Goal: Transaction & Acquisition: Purchase product/service

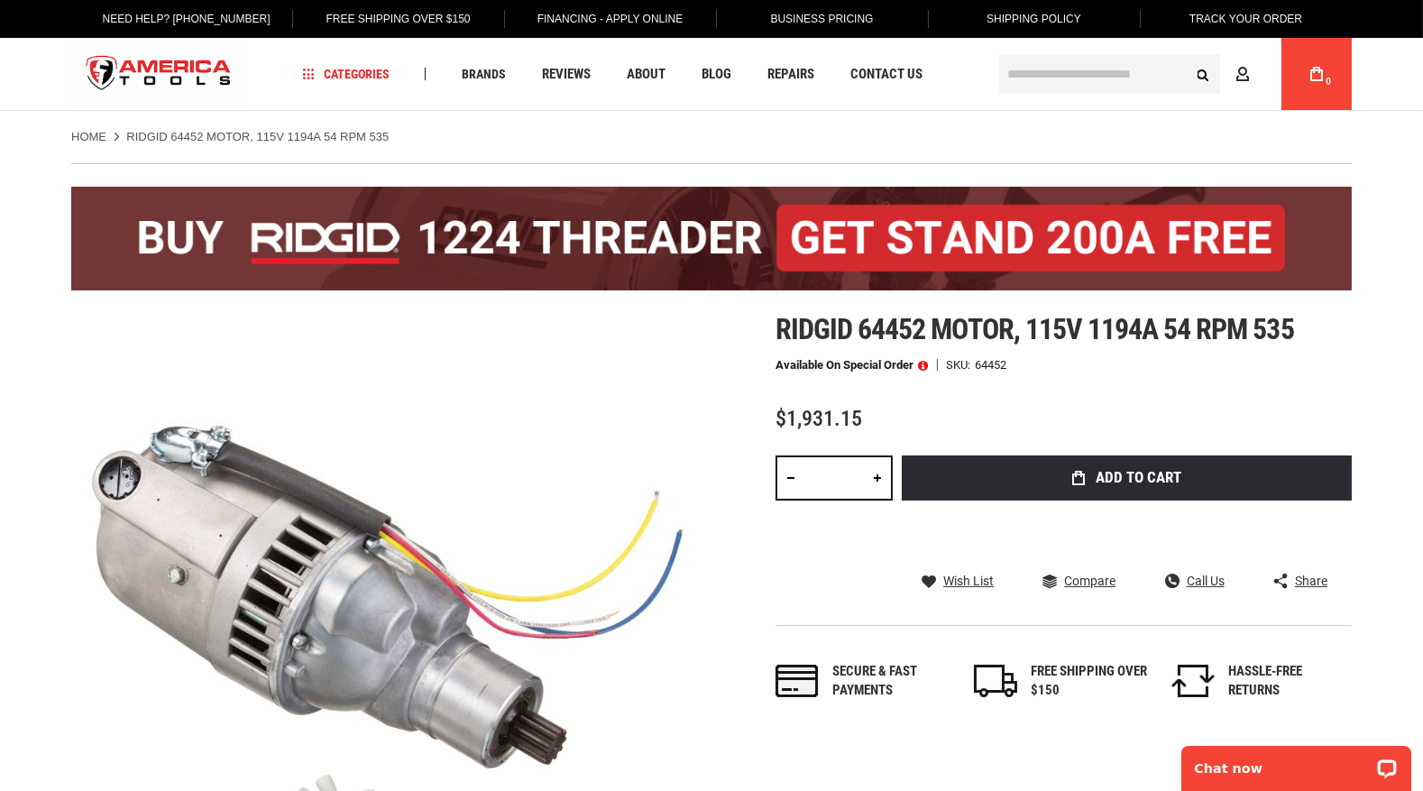
type input "**********"
drag, startPoint x: 851, startPoint y: 328, endPoint x: 1014, endPoint y: 323, distance: 163.3
click at [1014, 323] on span "Ridgid 64452 motor, 115v 1194a 54 rpm 535" at bounding box center [1034, 329] width 518 height 34
drag, startPoint x: 1014, startPoint y: 323, endPoint x: 995, endPoint y: 320, distance: 19.1
copy span "Ridgid 64452 motor"
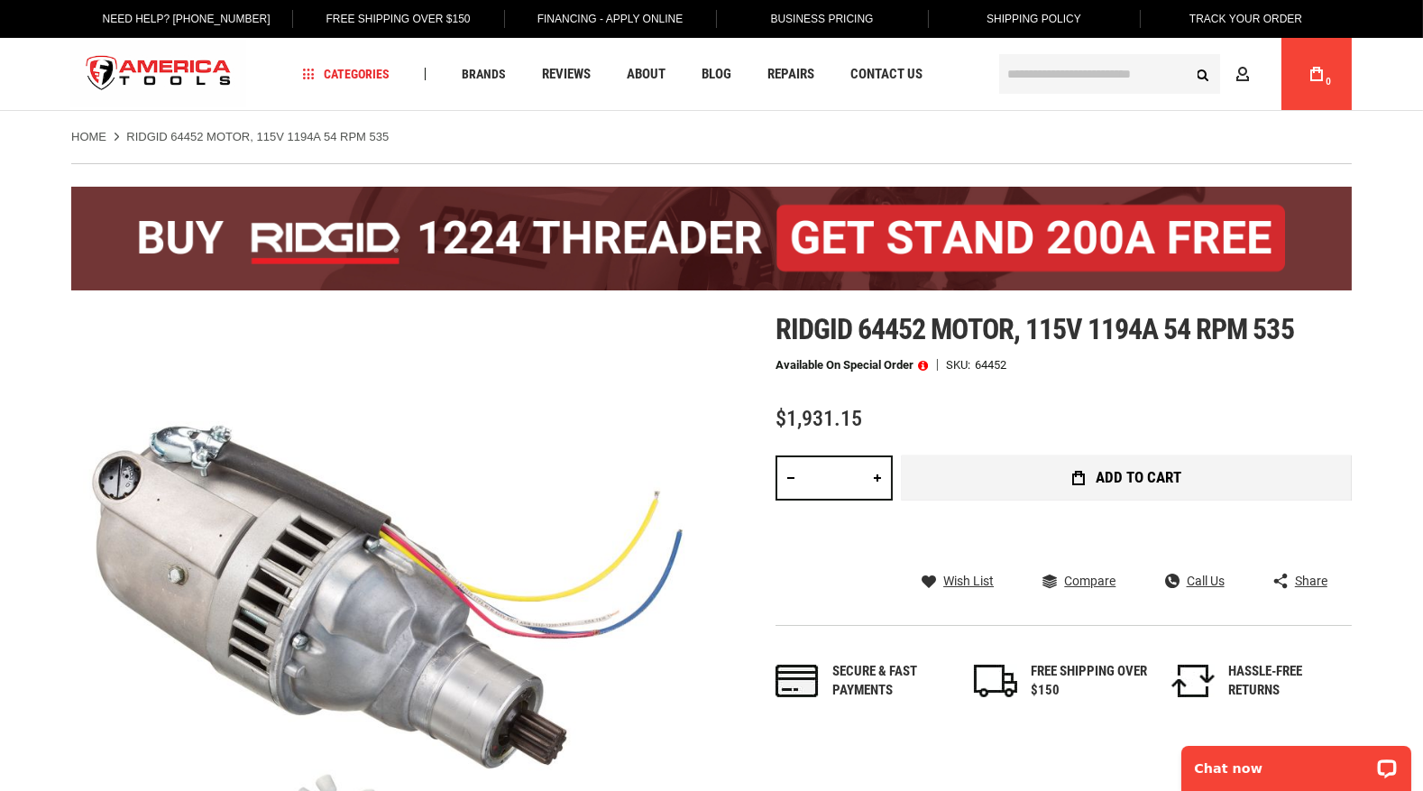
type input "**********"
click at [1200, 488] on button "Add to Cart" at bounding box center [1127, 477] width 450 height 45
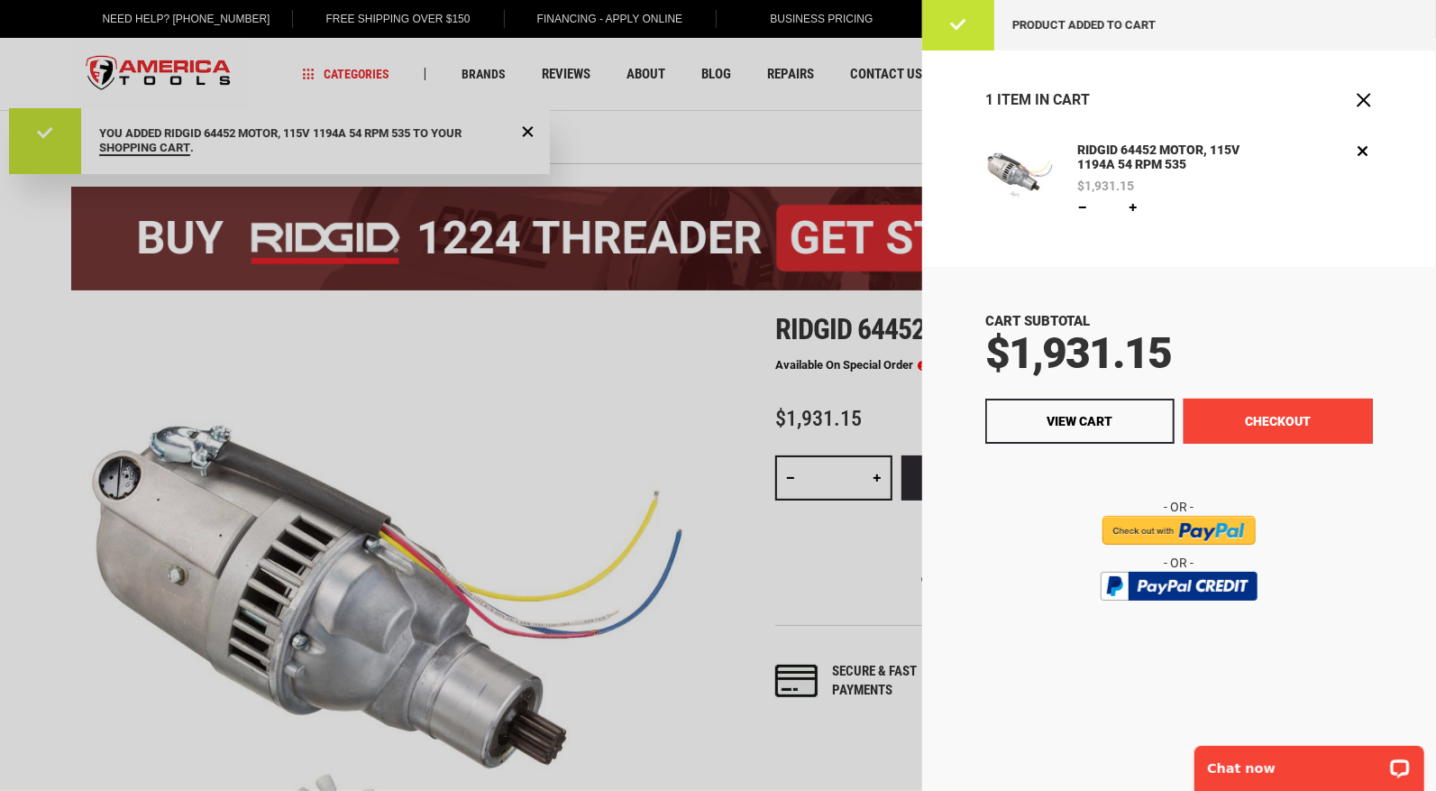
click at [1270, 430] on body "The store will not work correctly in the case when cookies are disabled. Langua…" at bounding box center [718, 395] width 1436 height 791
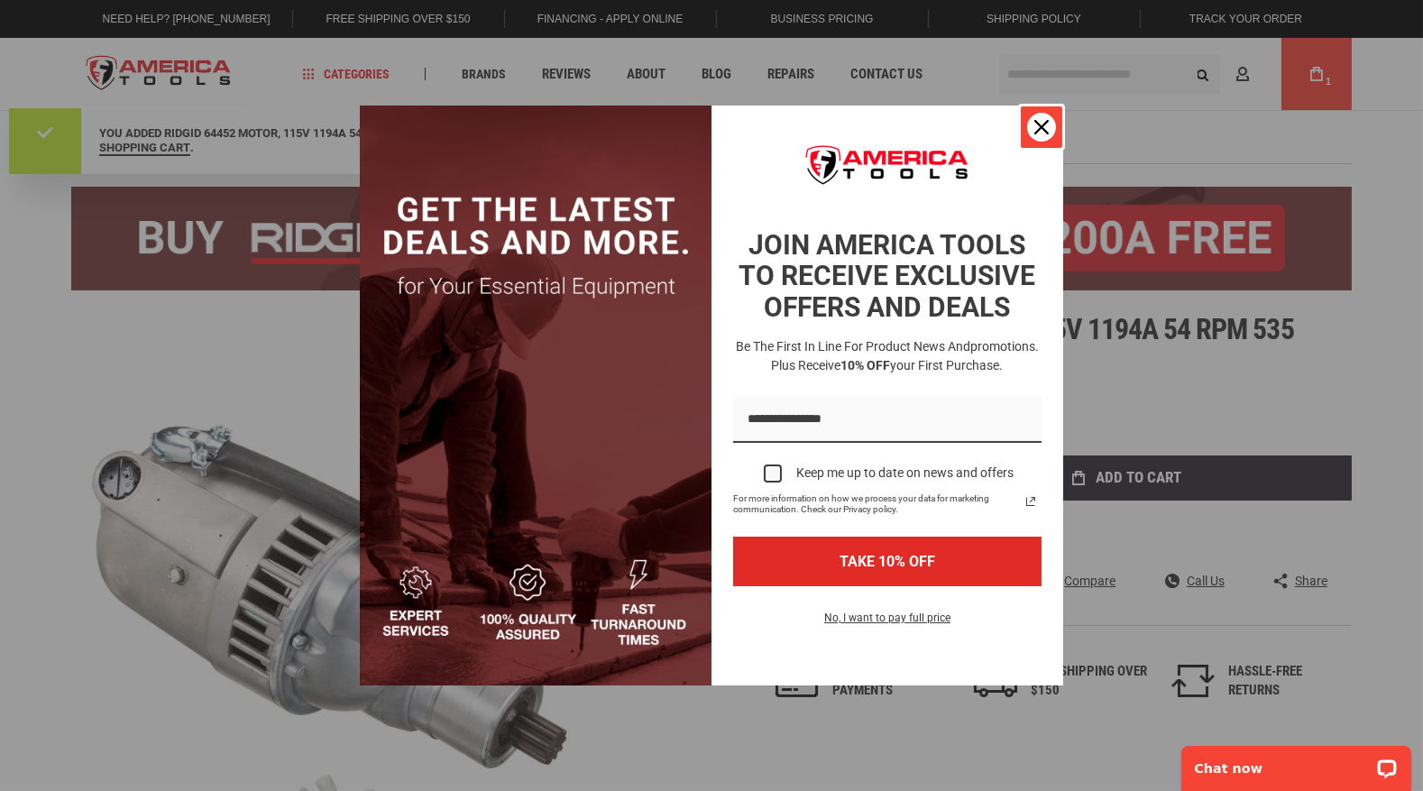
click at [1031, 130] on div "Close" at bounding box center [1041, 127] width 29 height 29
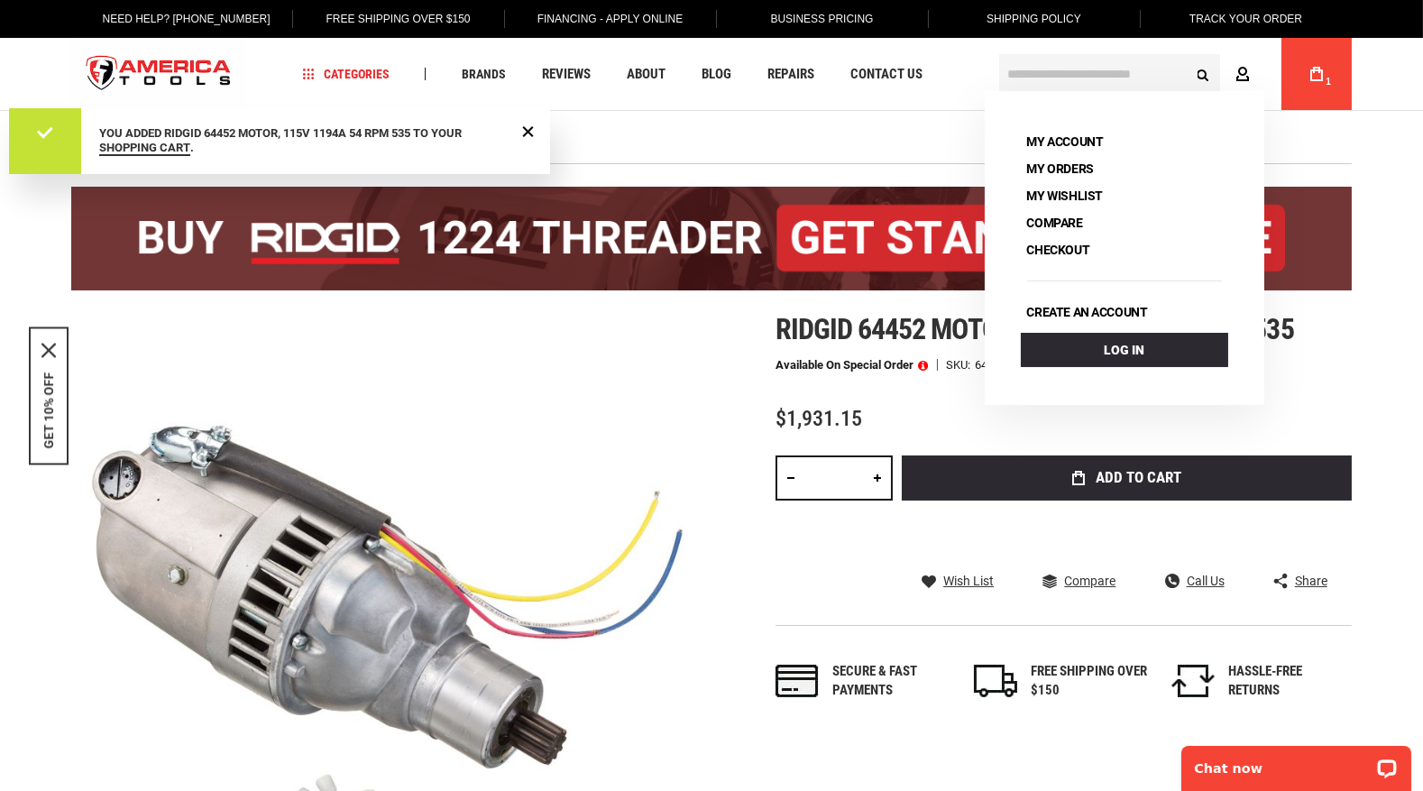
click at [1256, 84] on link "Account" at bounding box center [1246, 74] width 34 height 34
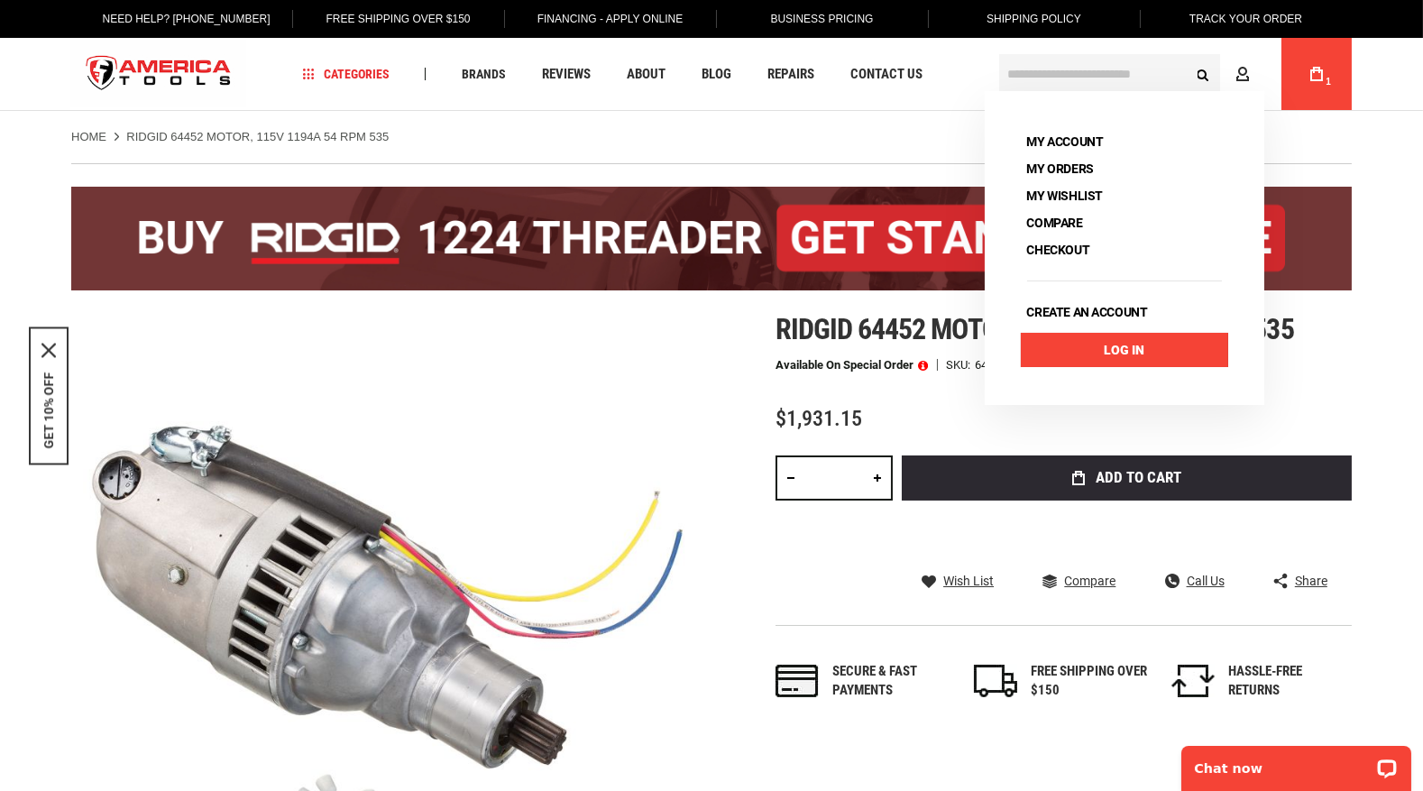
click at [1061, 343] on link "Log In" at bounding box center [1124, 350] width 207 height 34
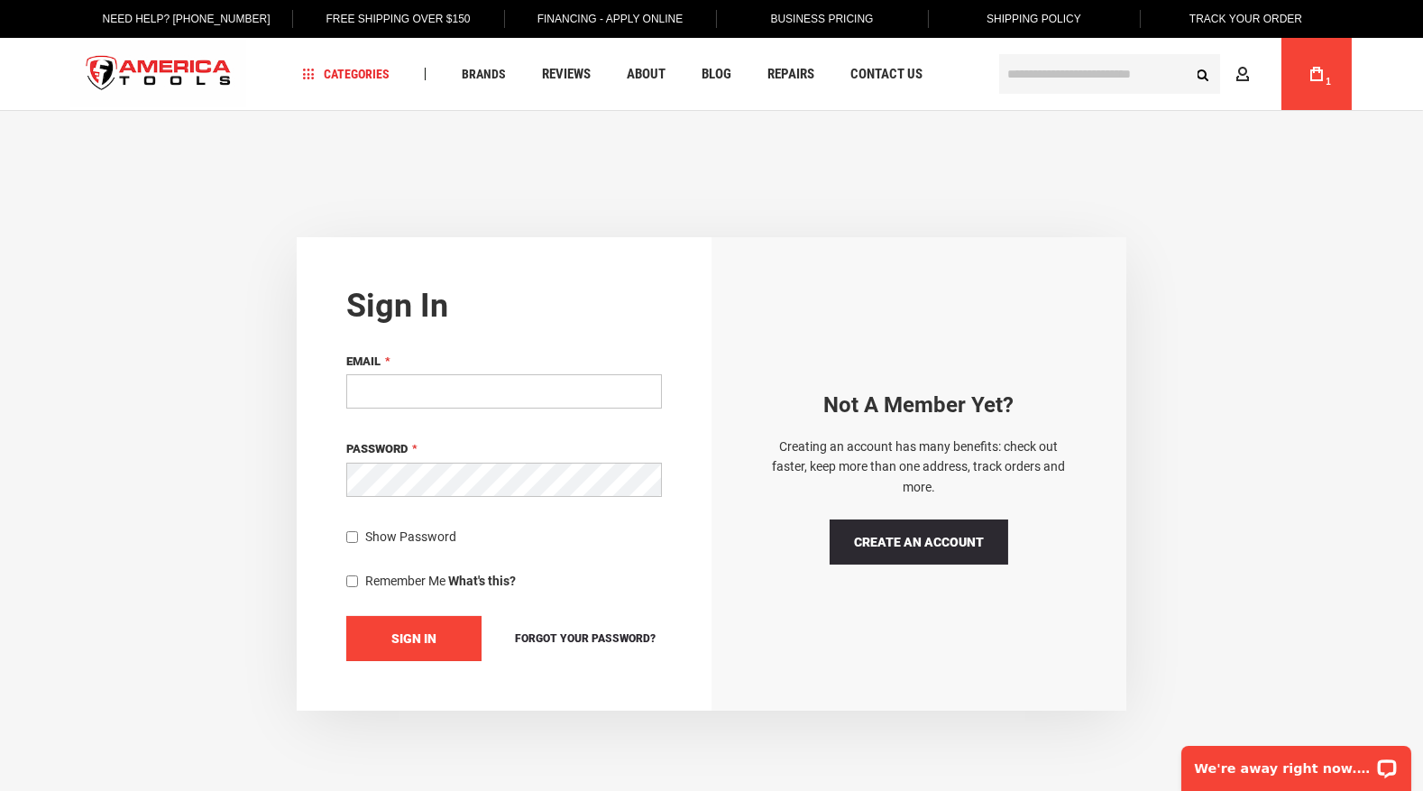
type input "**********"
click at [421, 645] on button "Sign In" at bounding box center [413, 638] width 135 height 45
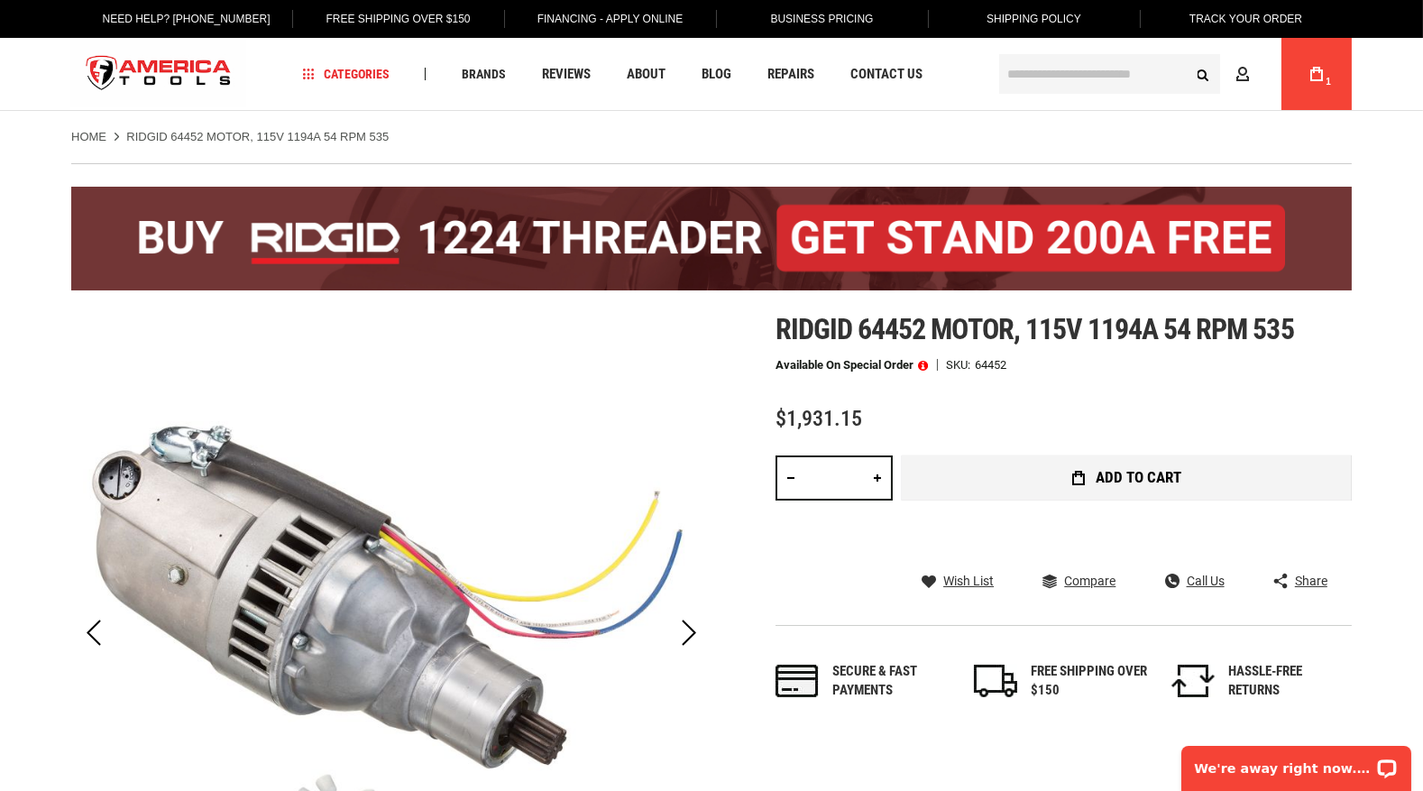
type input "**********"
click at [1142, 466] on button "Add to Cart" at bounding box center [1127, 477] width 450 height 45
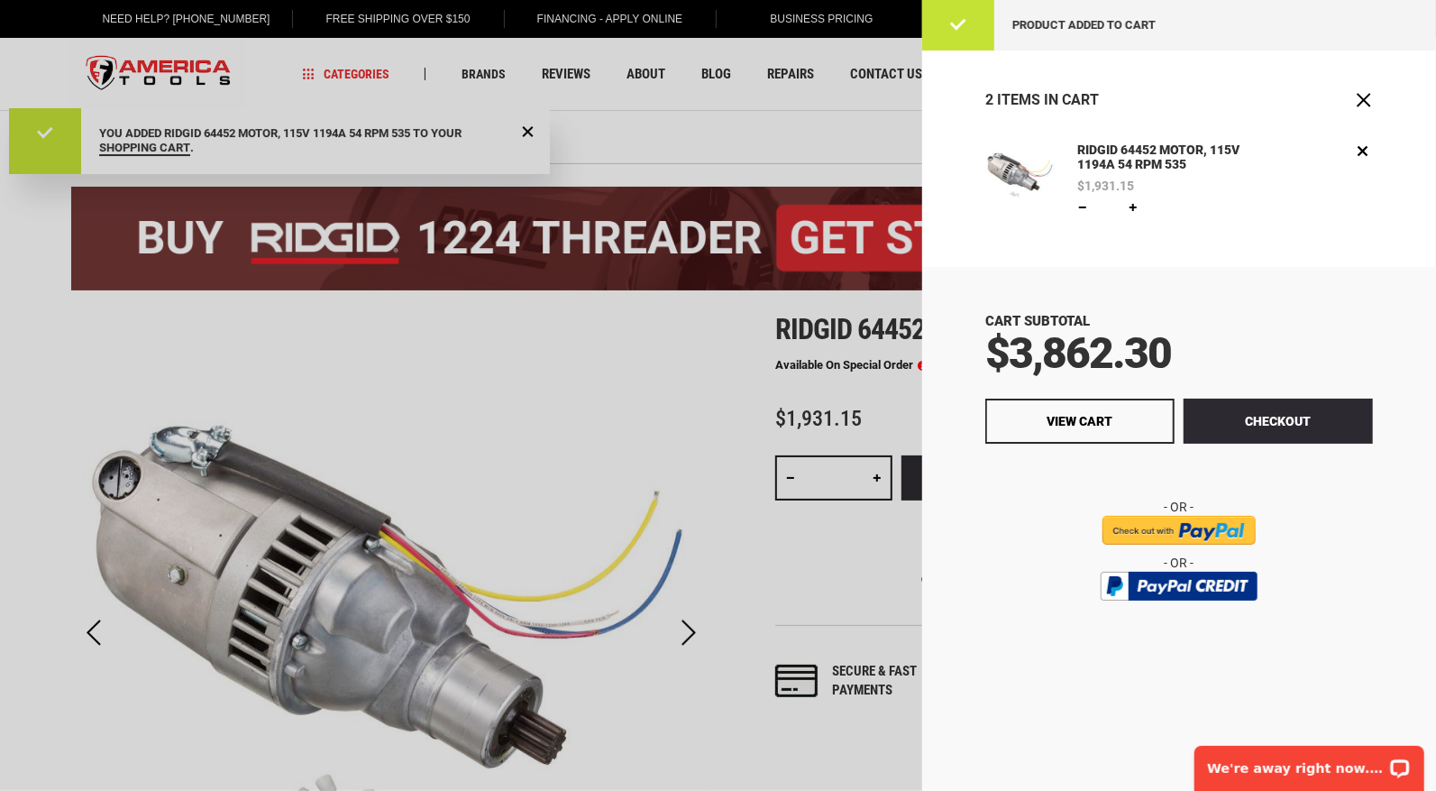
drag, startPoint x: 608, startPoint y: 367, endPoint x: 637, endPoint y: 367, distance: 29.8
click at [609, 367] on div at bounding box center [718, 395] width 1436 height 791
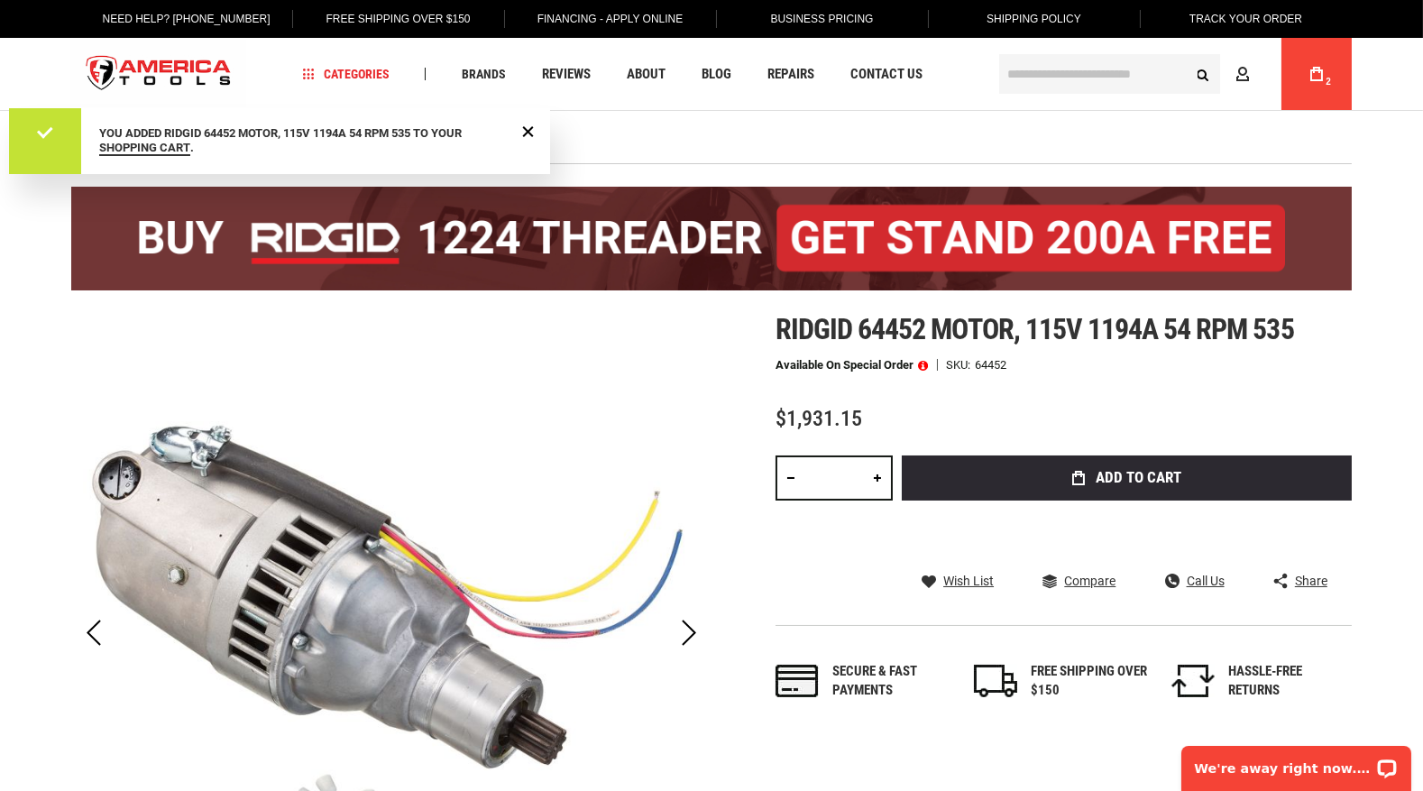
click at [1322, 62] on link "My Cart 2" at bounding box center [1316, 74] width 34 height 72
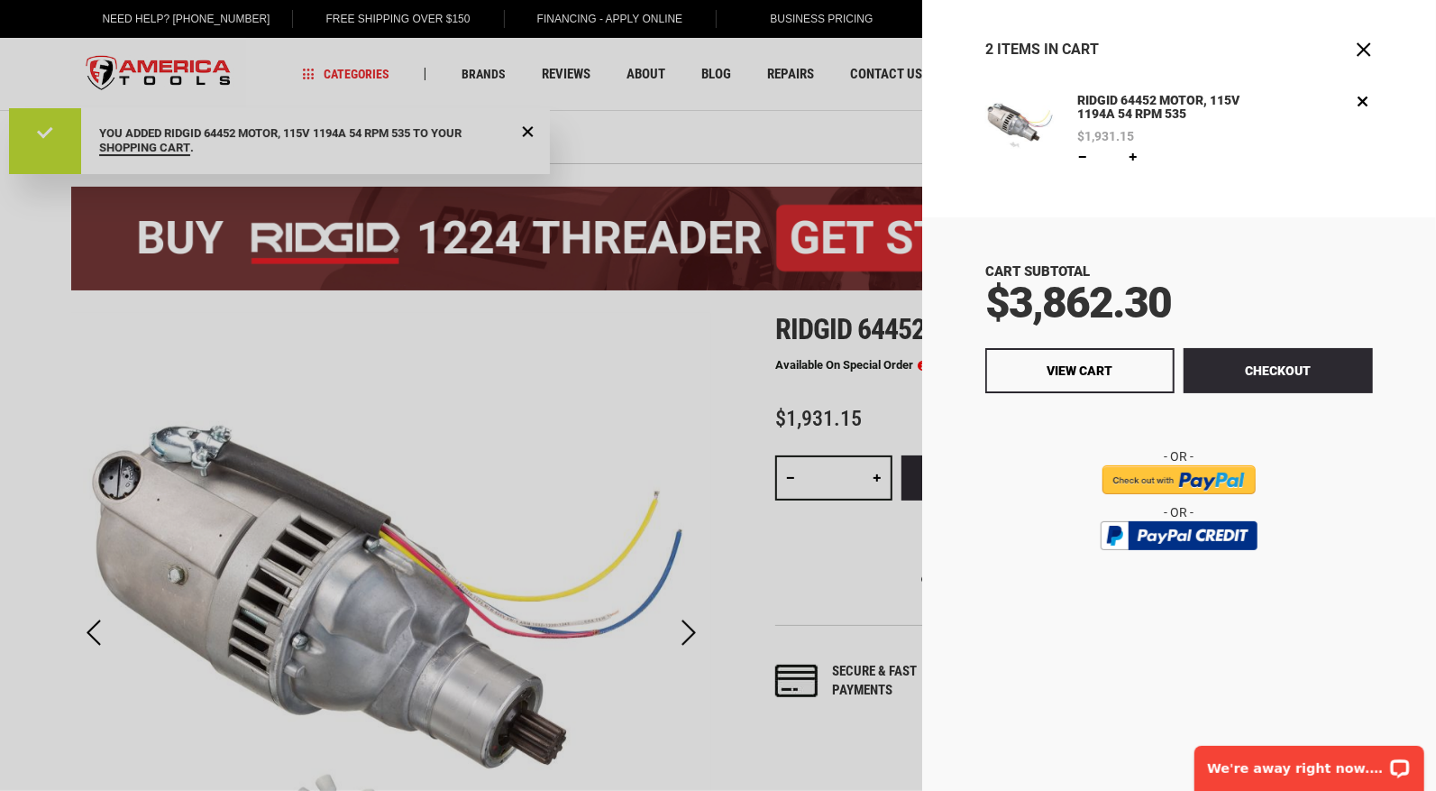
click at [1079, 155] on link at bounding box center [1083, 157] width 14 height 14
type input "*"
click at [1170, 154] on span "Update" at bounding box center [1170, 157] width 41 height 13
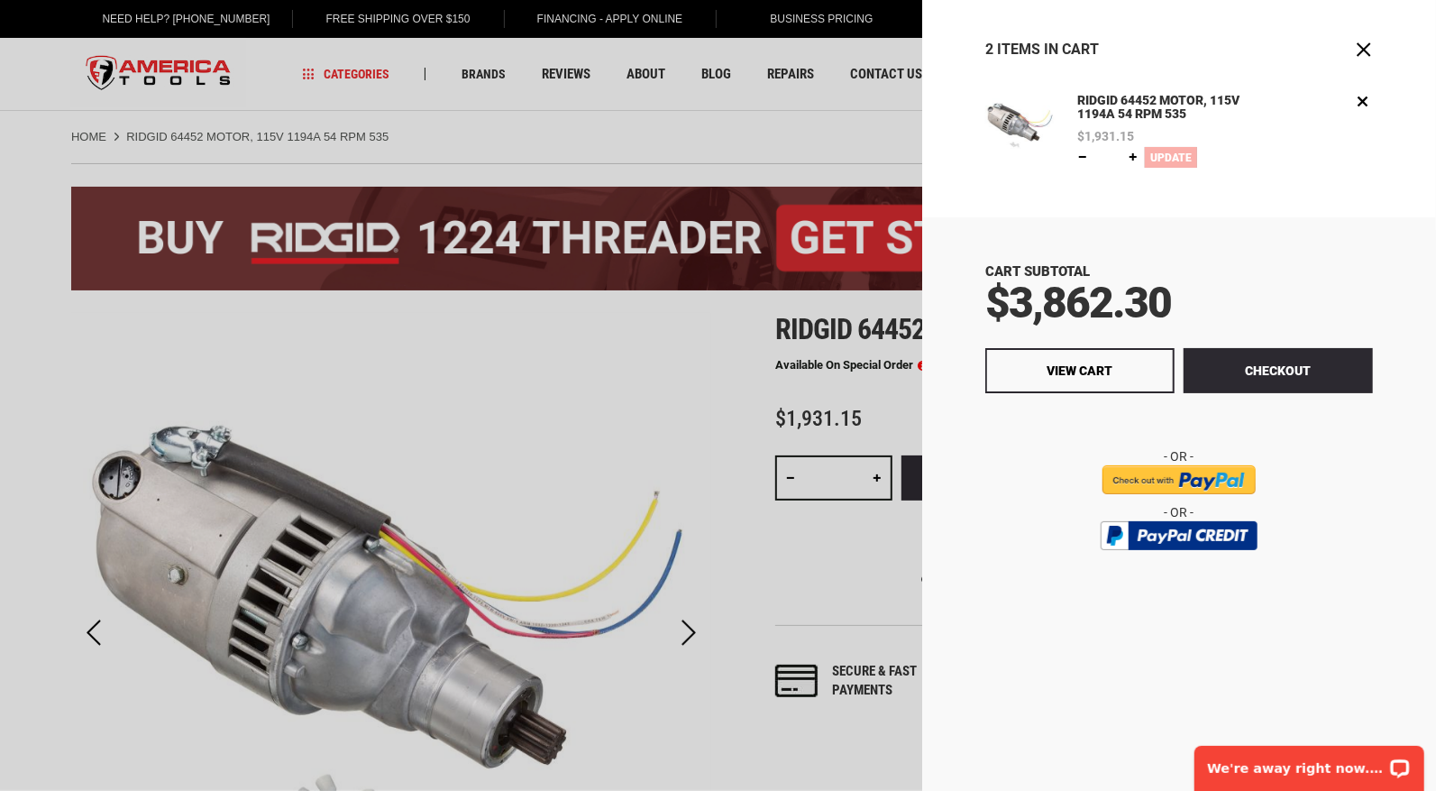
click at [1180, 154] on div "Qty * Update" at bounding box center [1225, 157] width 296 height 21
click at [1327, 378] on button "Checkout" at bounding box center [1278, 370] width 189 height 45
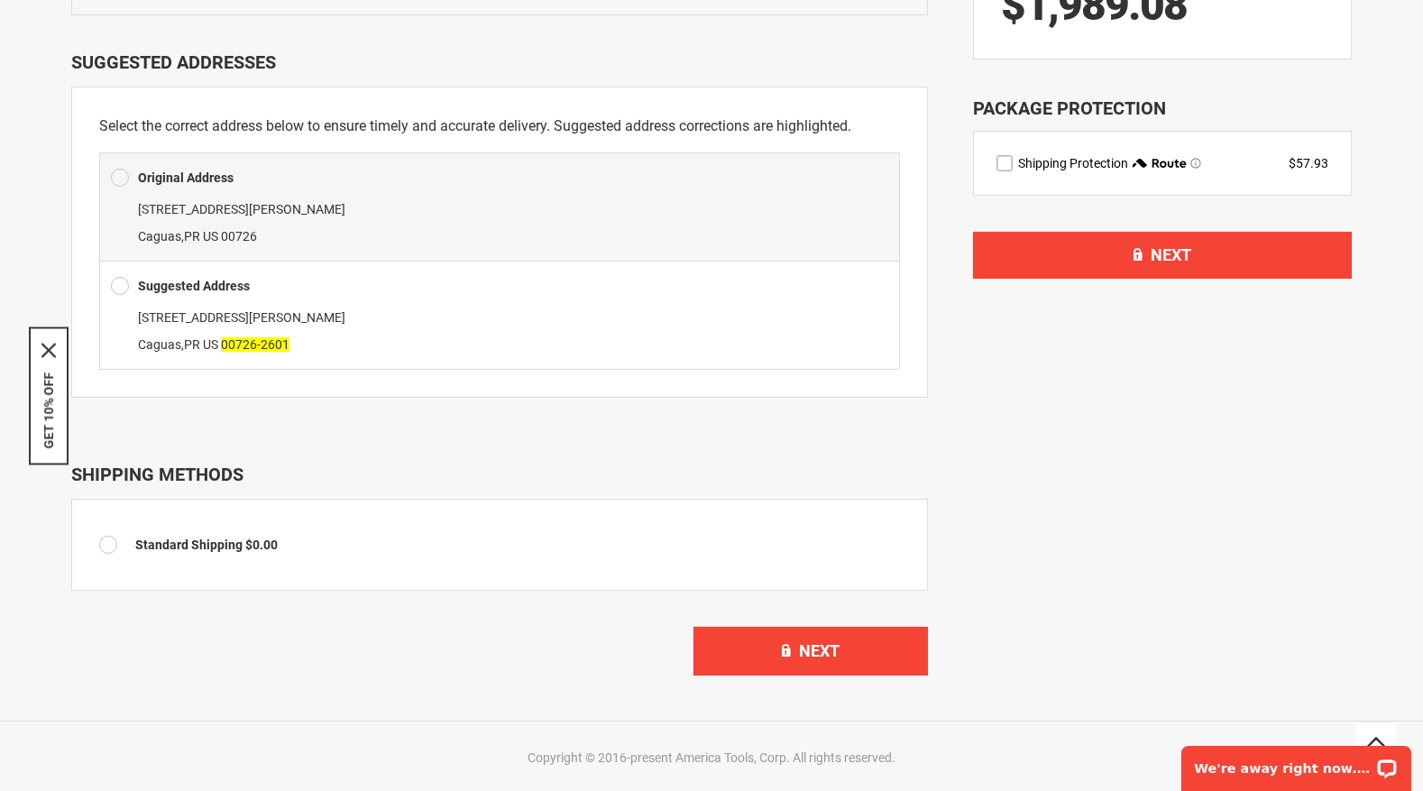
scroll to position [451, 0]
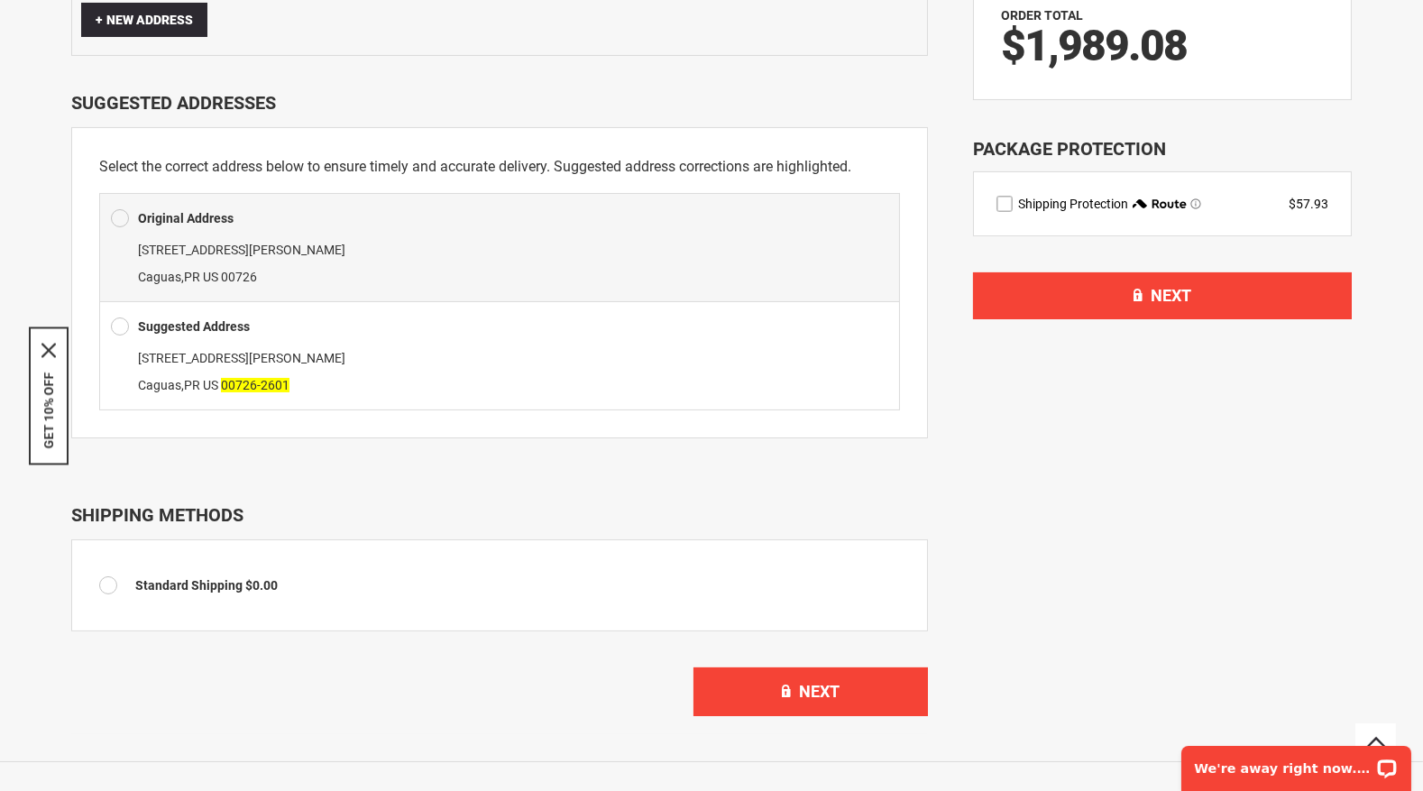
drag, startPoint x: 1150, startPoint y: 338, endPoint x: 1196, endPoint y: 312, distance: 52.9
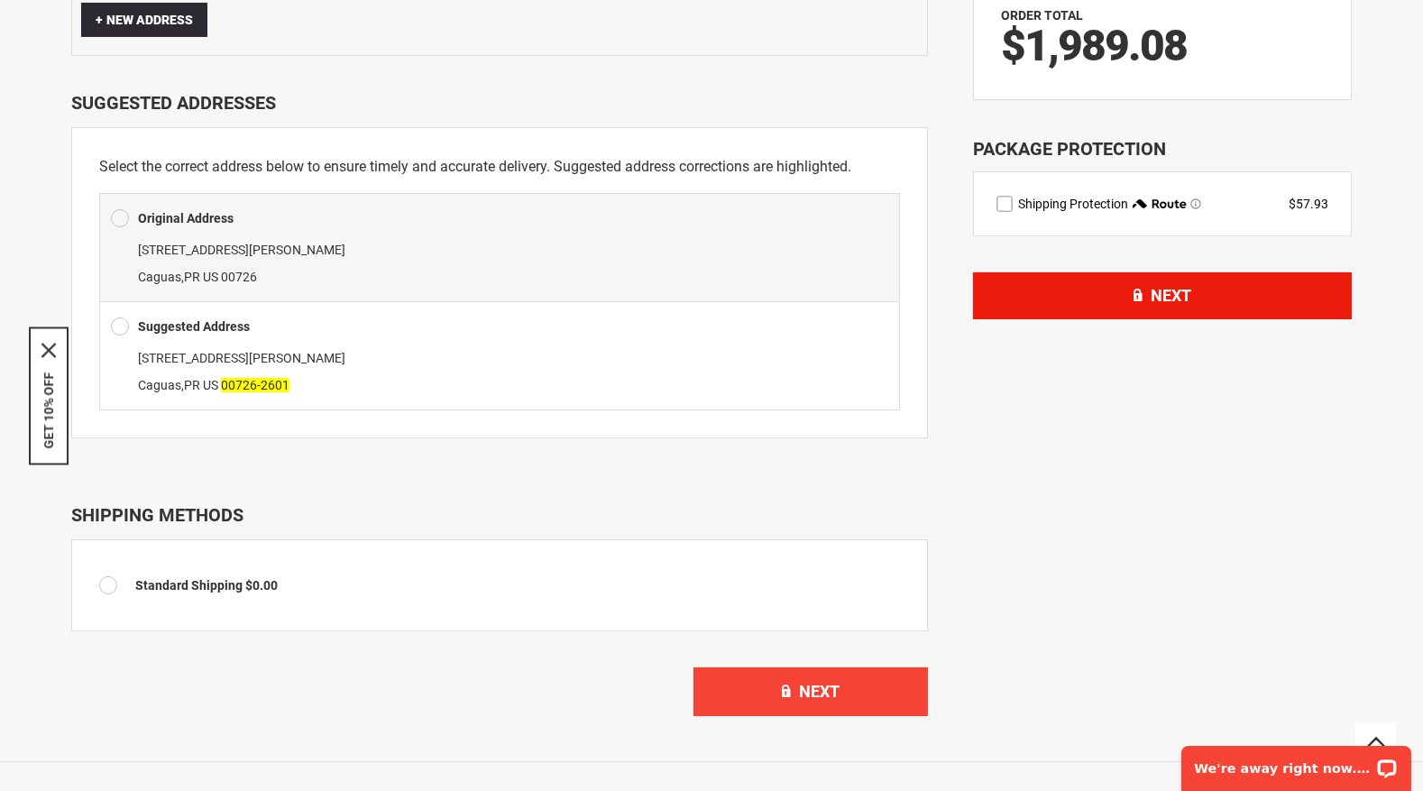
click at [1151, 337] on div "Subscription Update You are about to change your subscription. Cancel Order Sum…" at bounding box center [1162, 200] width 379 height 1067
drag, startPoint x: 1206, startPoint y: 284, endPoint x: 1190, endPoint y: 296, distance: 20.0
click at [1205, 283] on button "Next" at bounding box center [1162, 295] width 379 height 47
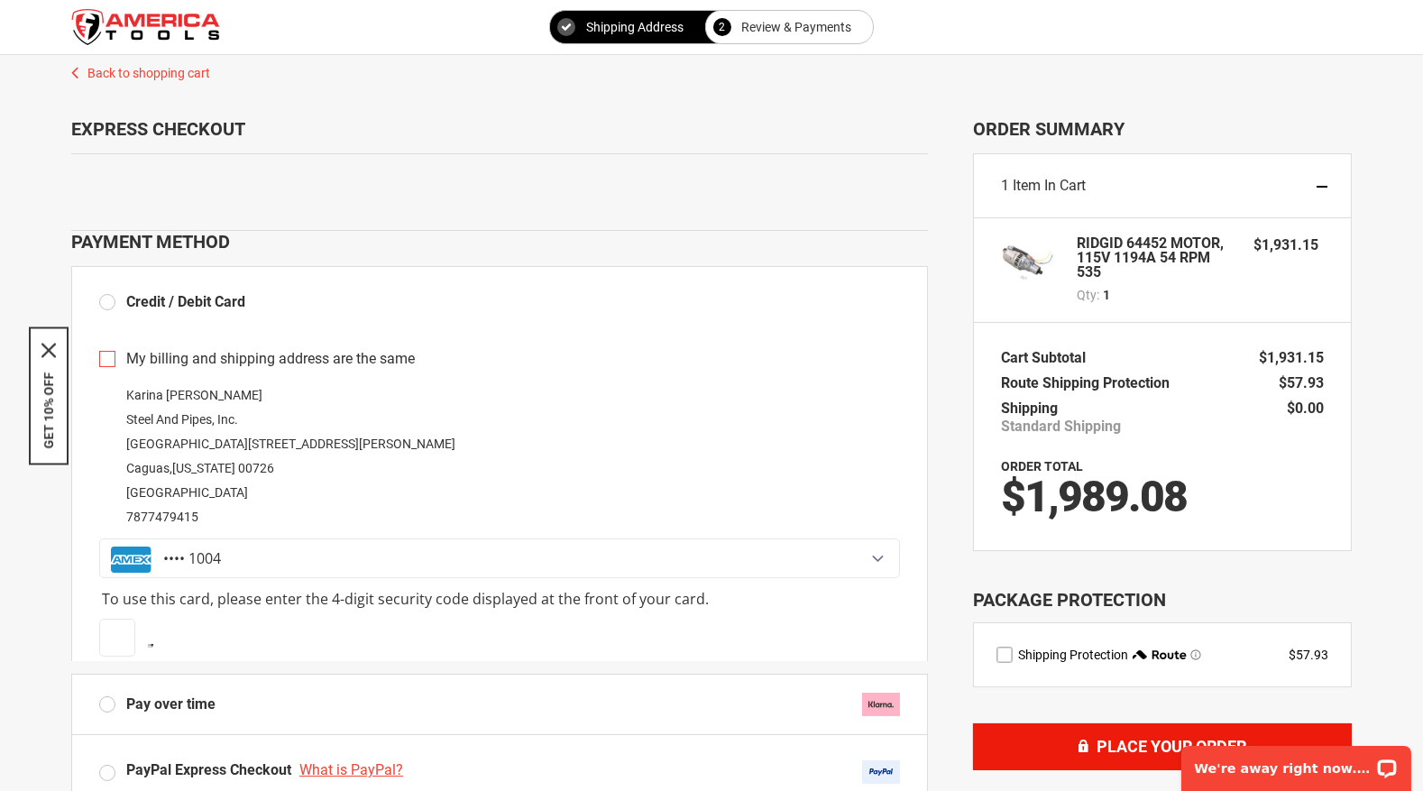
click at [1138, 760] on button "Place Your Order" at bounding box center [1162, 746] width 379 height 47
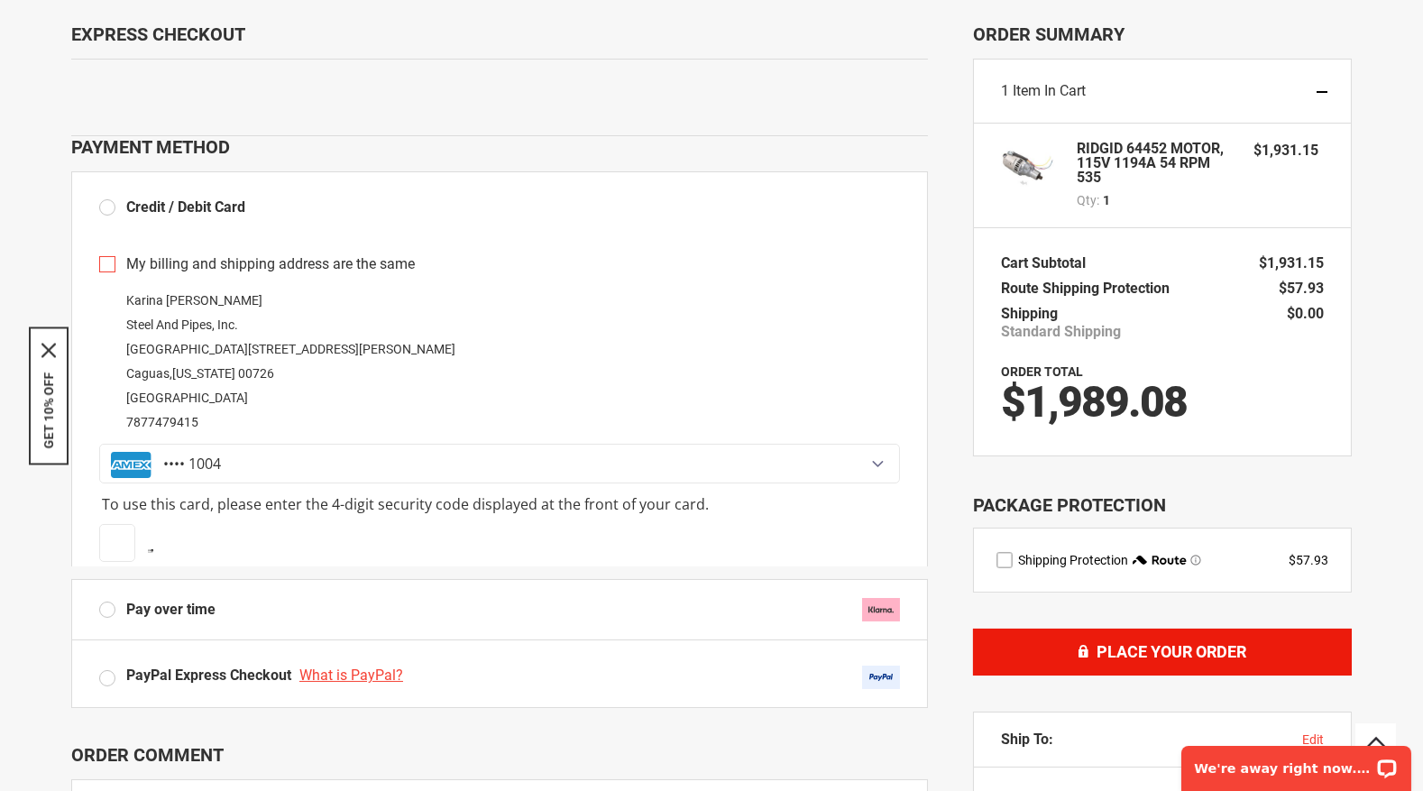
scroll to position [150, 0]
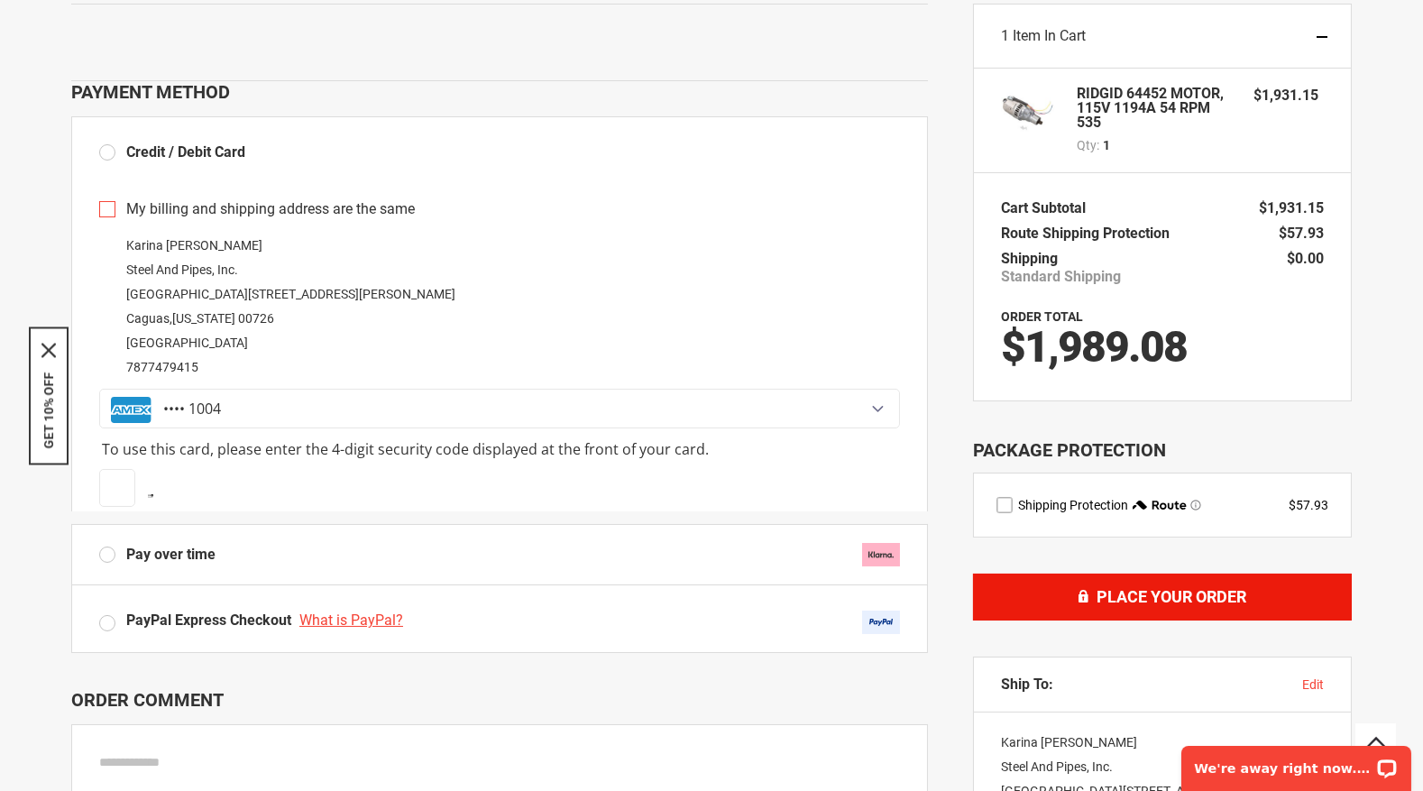
click at [1086, 586] on button "Place Your Order" at bounding box center [1162, 596] width 379 height 47
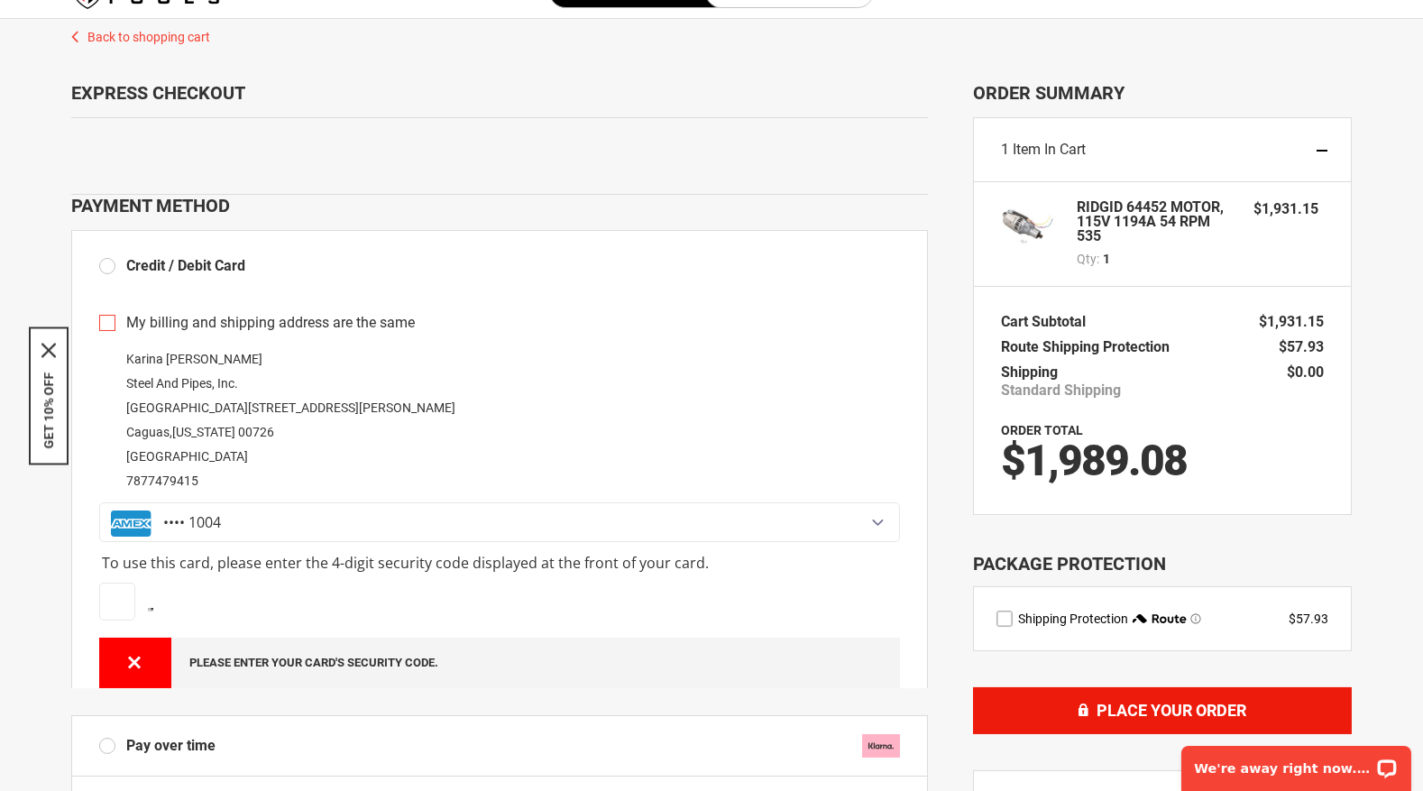
scroll to position [0, 0]
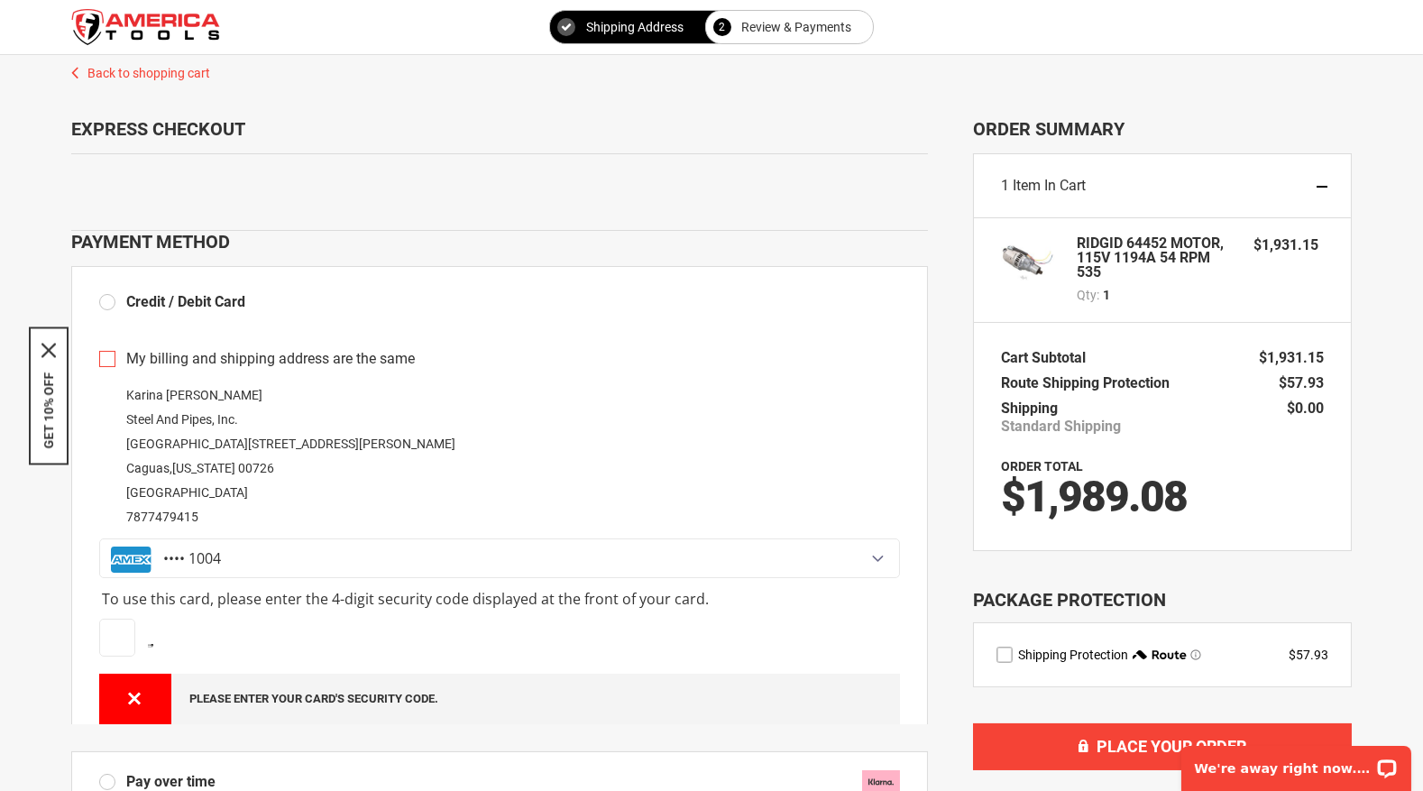
click at [103, 638] on div "**********" at bounding box center [499, 527] width 857 height 393
click at [136, 635] on div at bounding box center [499, 640] width 801 height 42
click at [198, 637] on div at bounding box center [499, 640] width 801 height 42
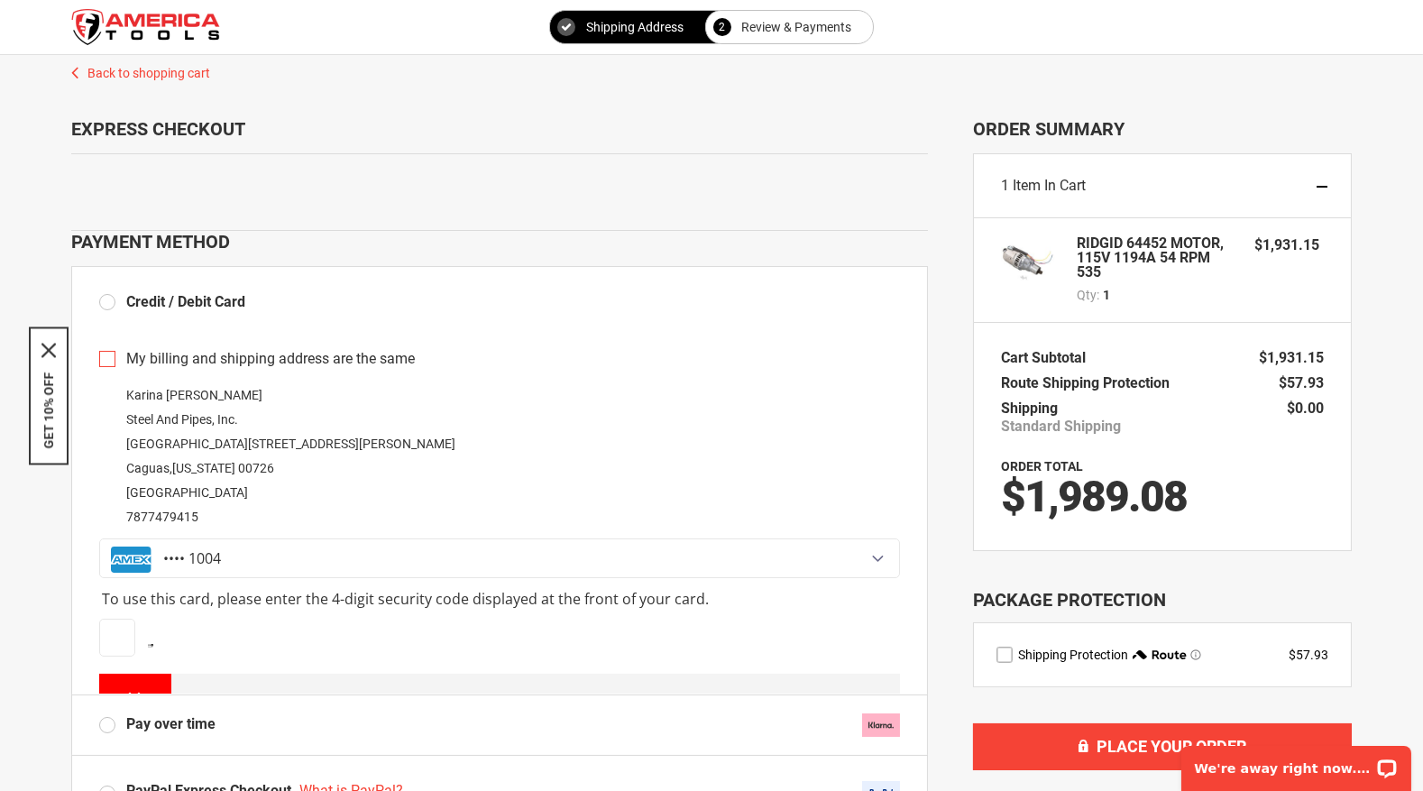
click at [861, 546] on div "•••• 1004" at bounding box center [499, 558] width 799 height 39
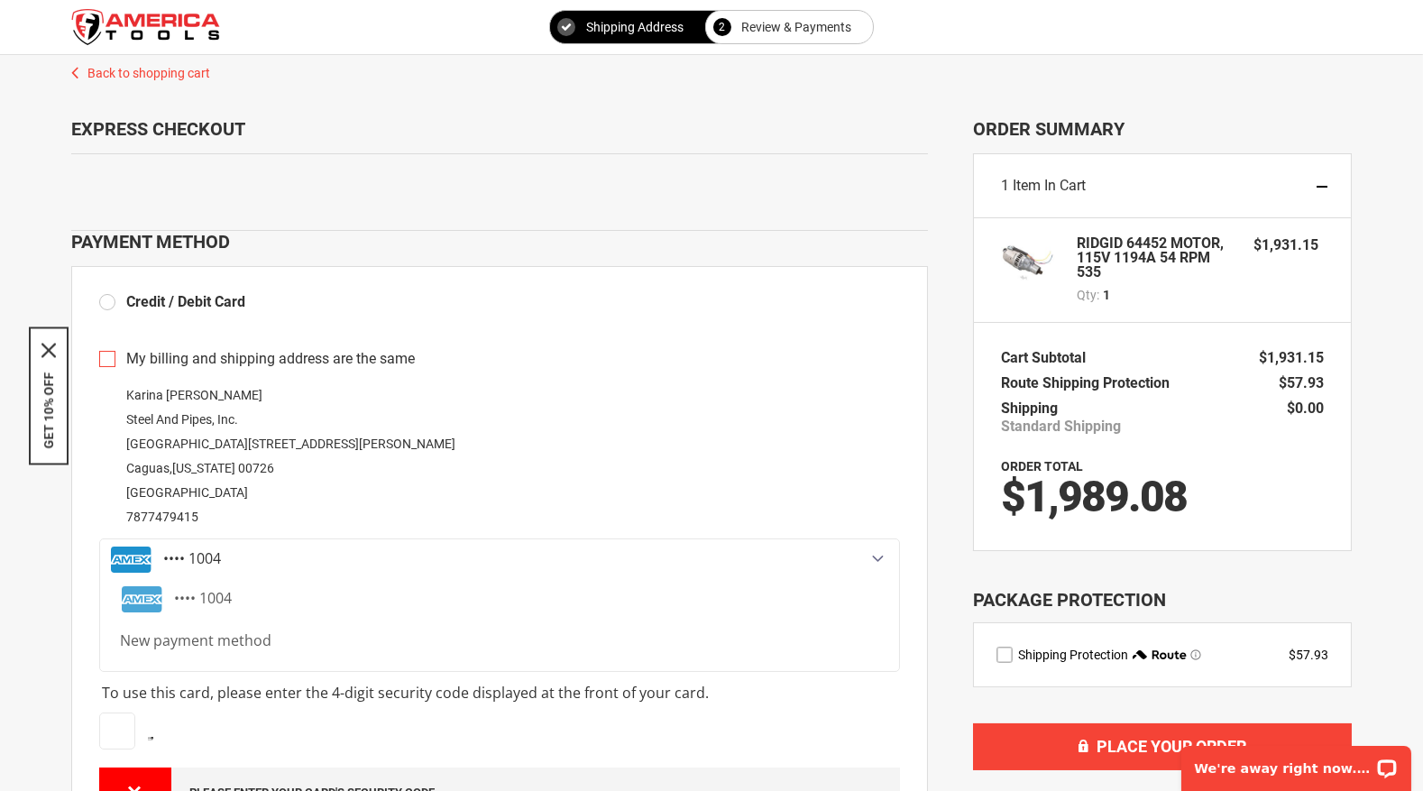
click at [240, 564] on div "•••• 1004" at bounding box center [499, 558] width 799 height 39
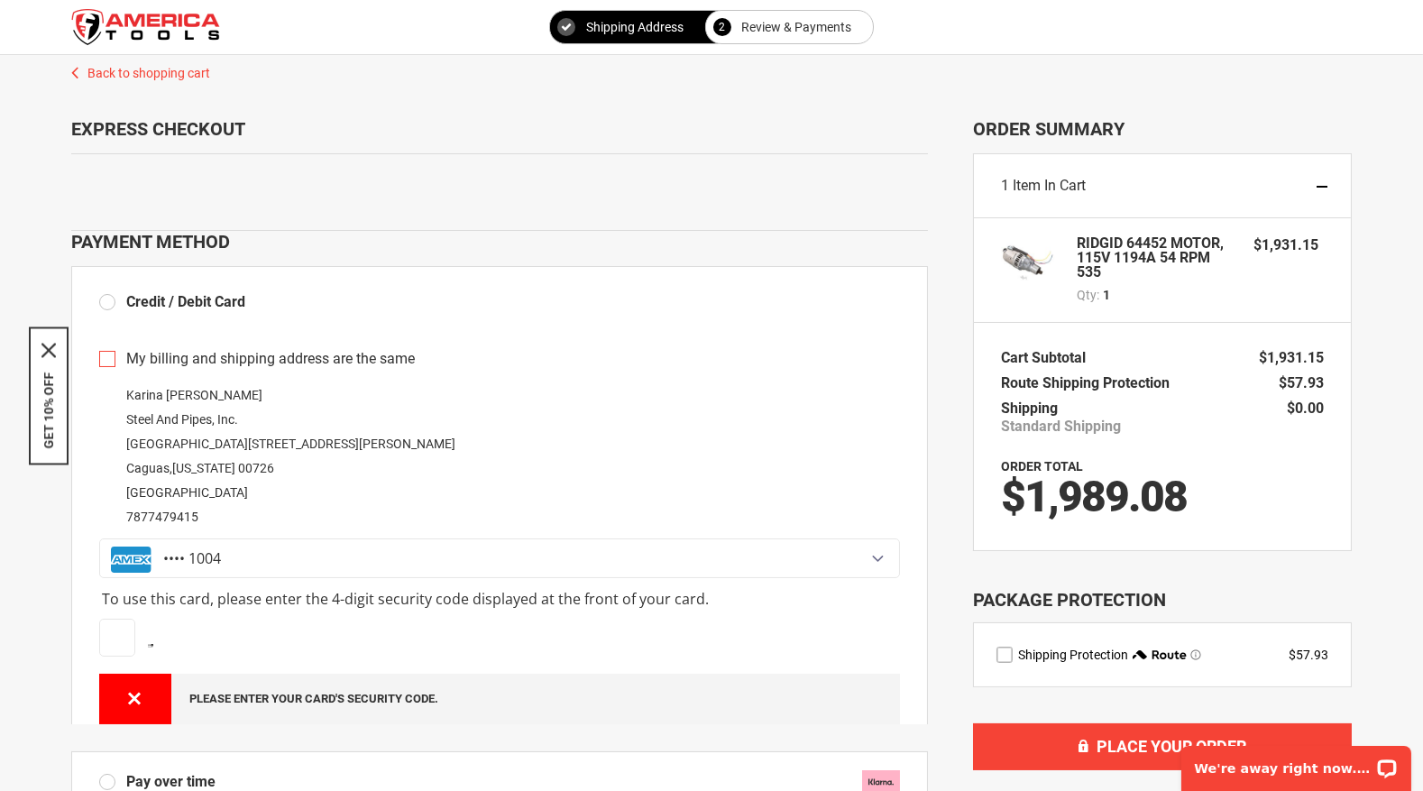
click at [135, 703] on div "Please enter your card's security code." at bounding box center [499, 699] width 801 height 50
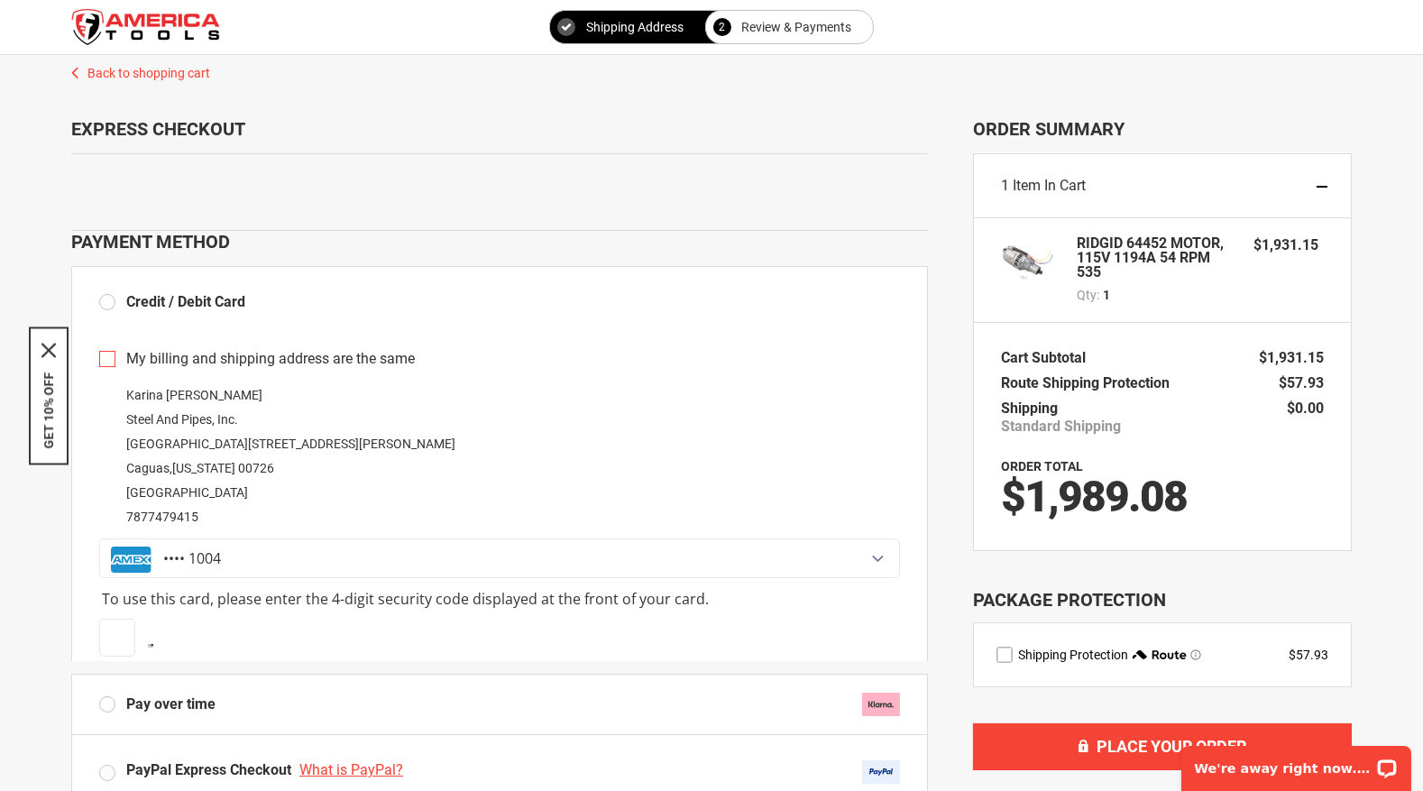
click at [464, 491] on div "Karina Gonzalez Steel And Pipes, Inc. 225 Calle Gautier Benitez , Unit 5309 Cag…" at bounding box center [499, 456] width 801 height 146
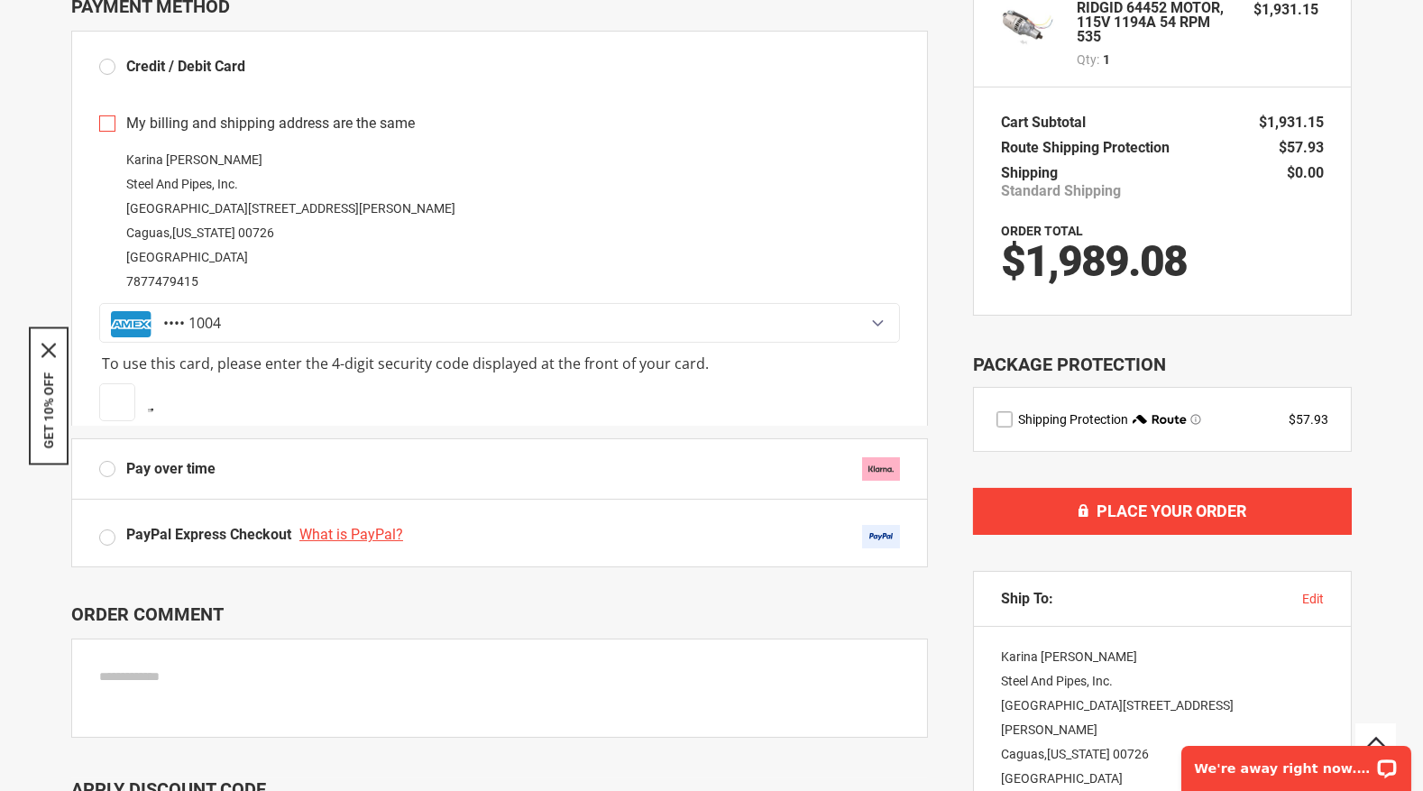
scroll to position [150, 0]
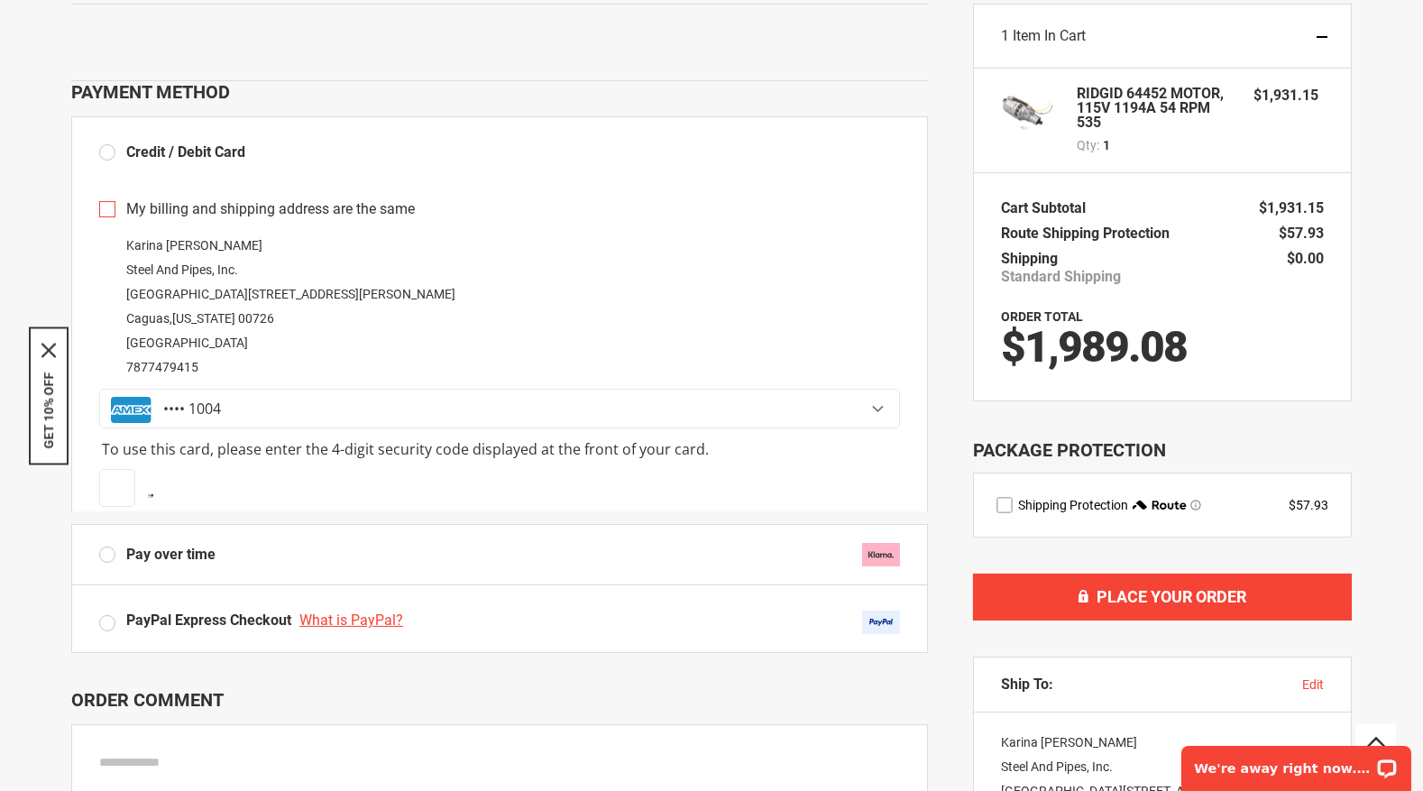
click at [879, 395] on div "•••• 1004" at bounding box center [499, 408] width 799 height 39
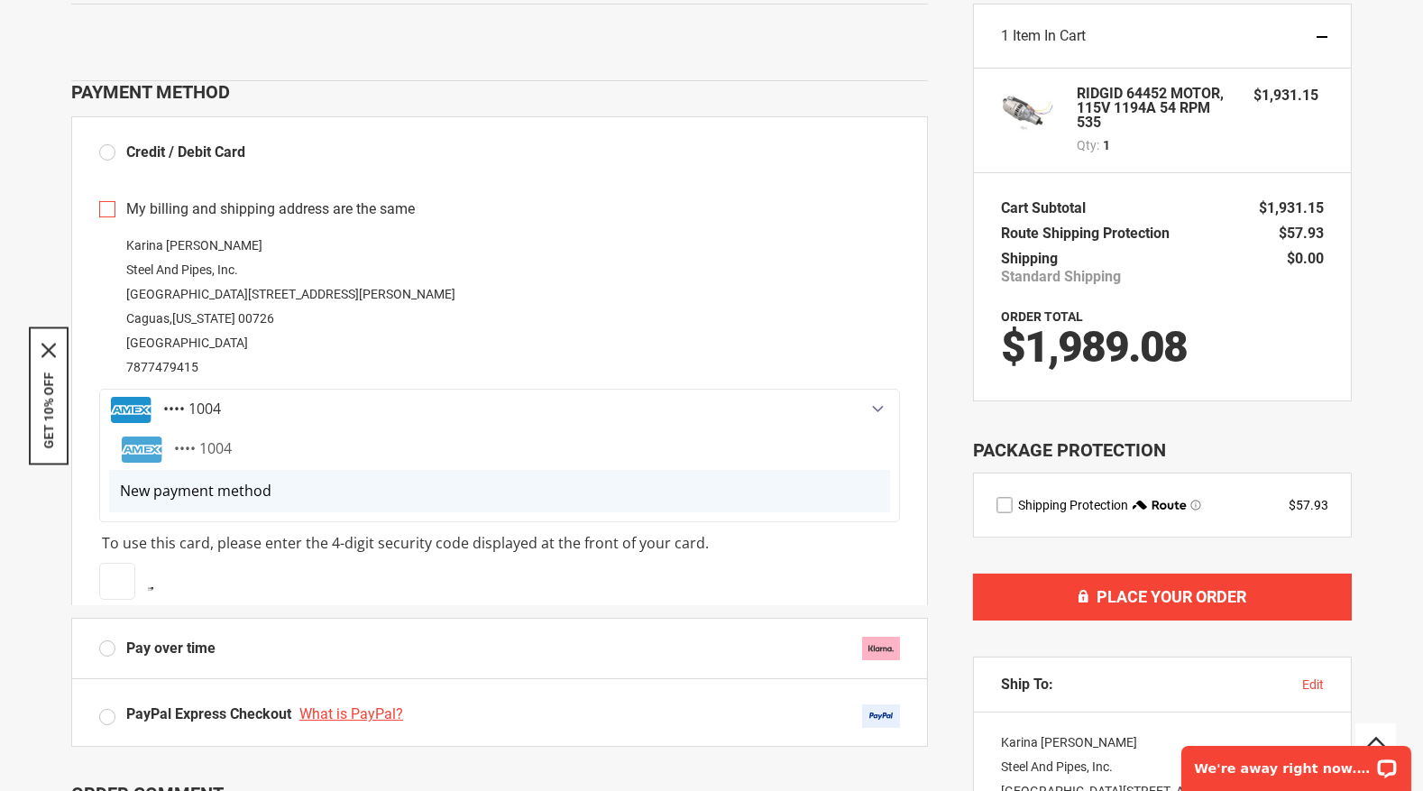
click at [173, 490] on span "New payment method" at bounding box center [195, 491] width 151 height 20
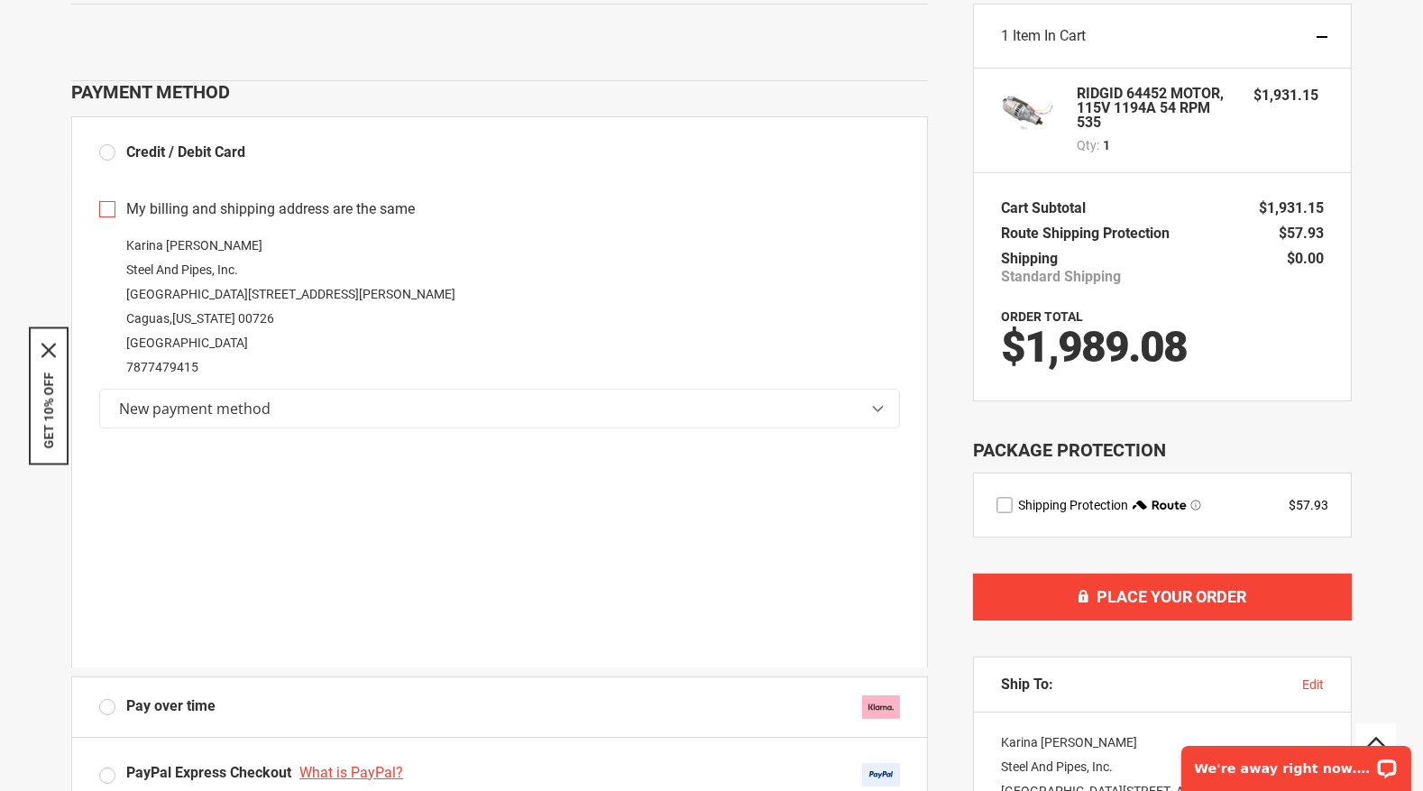
scroll to position [451, 0]
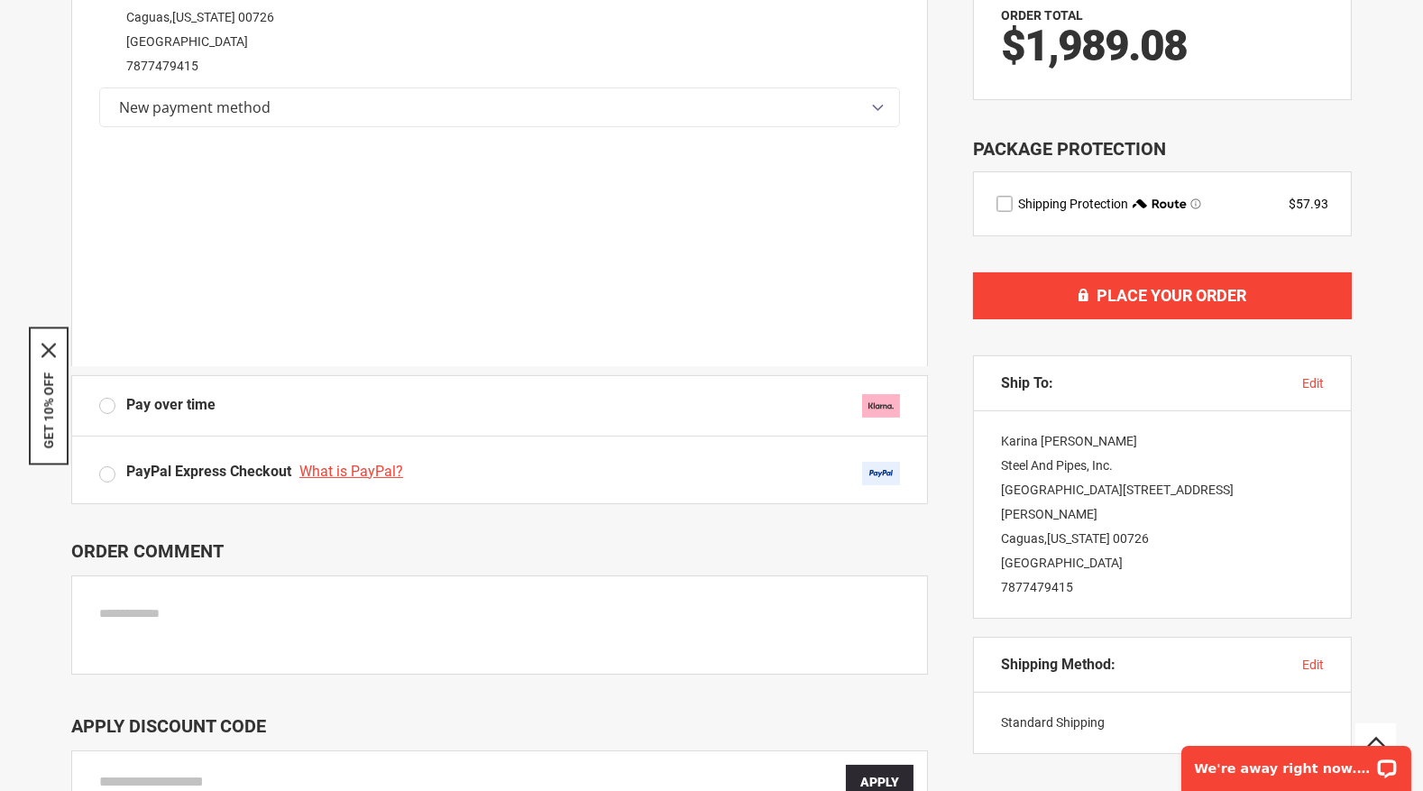
click at [1003, 769] on div "Subscription Update You are about to change your subscription. Cancel Order Sum…" at bounding box center [1162, 290] width 379 height 1247
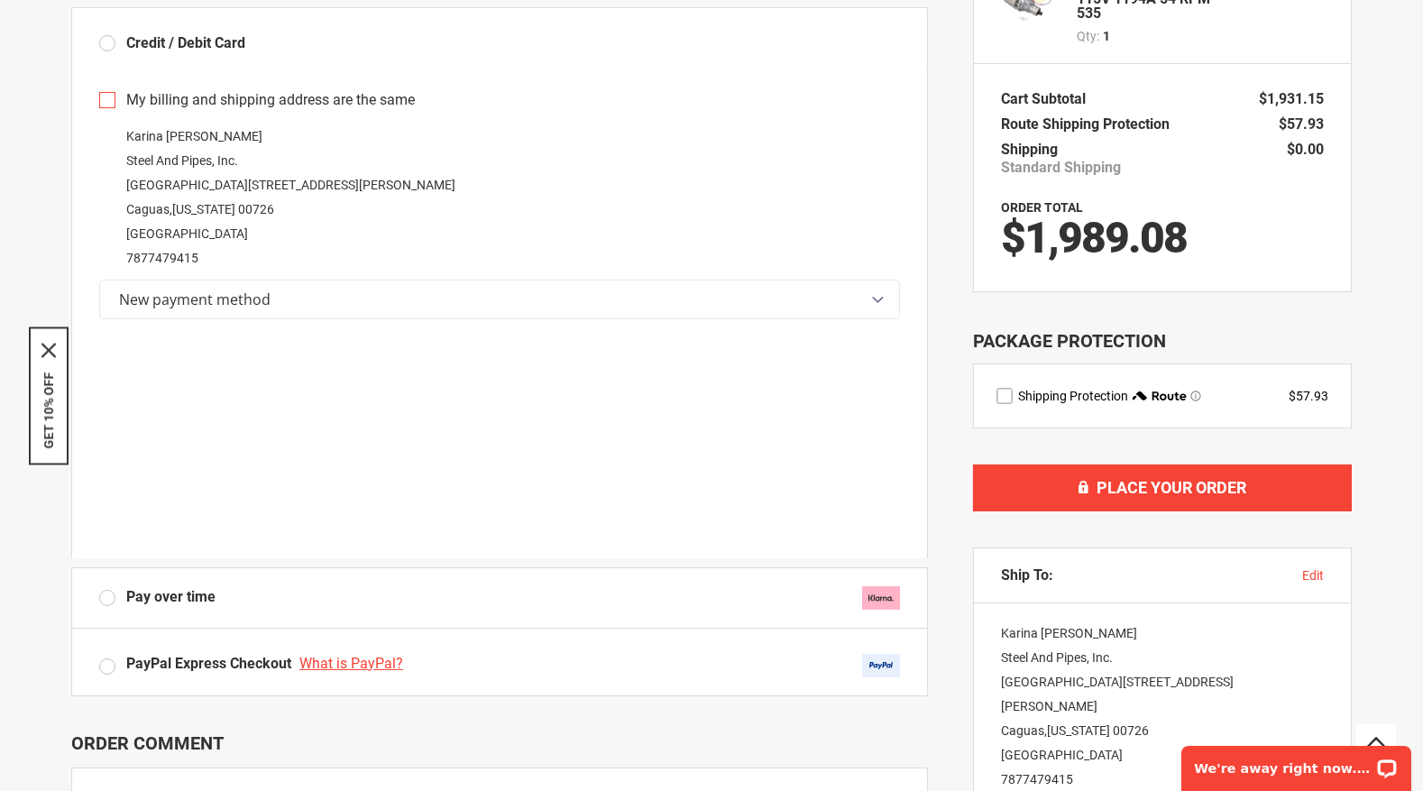
scroll to position [300, 0]
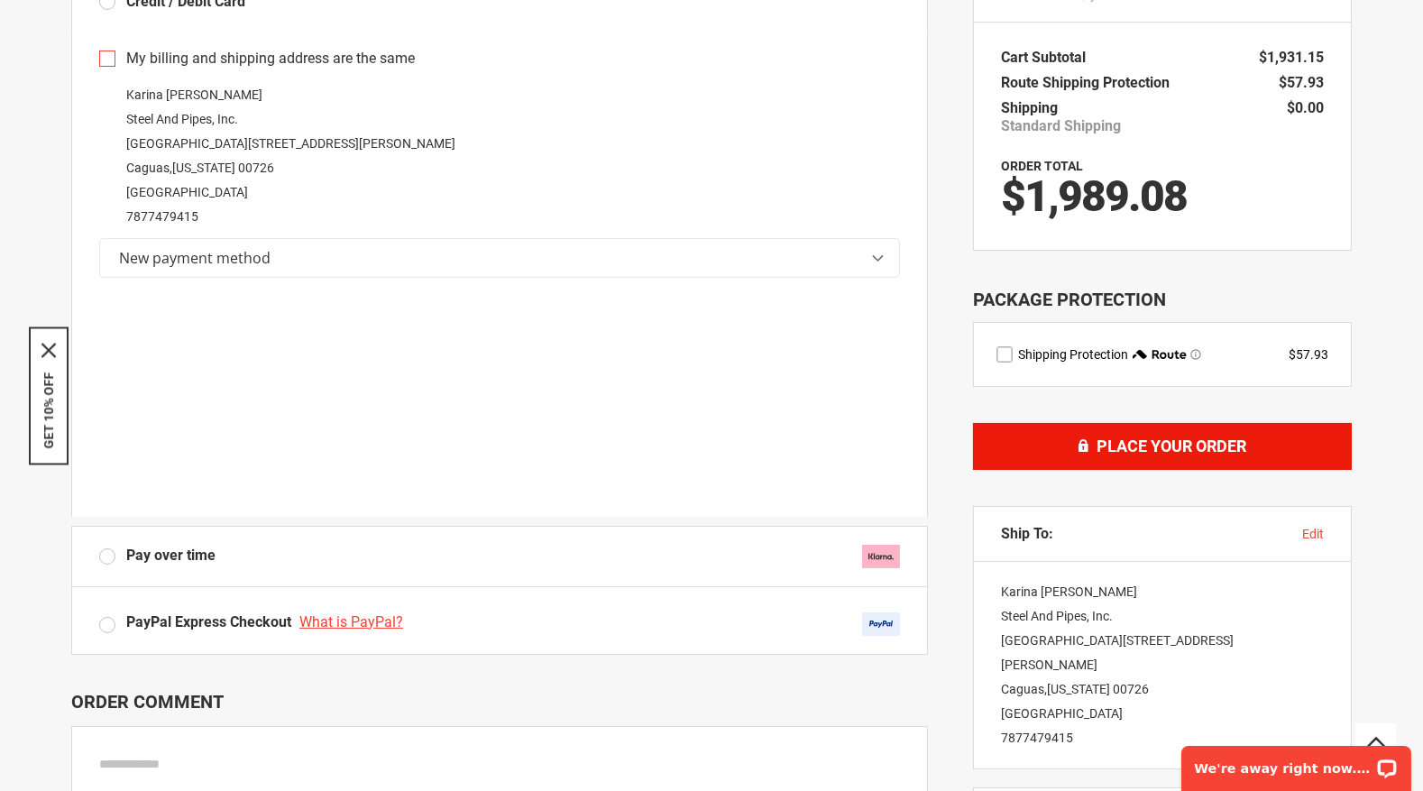
click at [1046, 430] on button "Place Your Order" at bounding box center [1162, 446] width 379 height 47
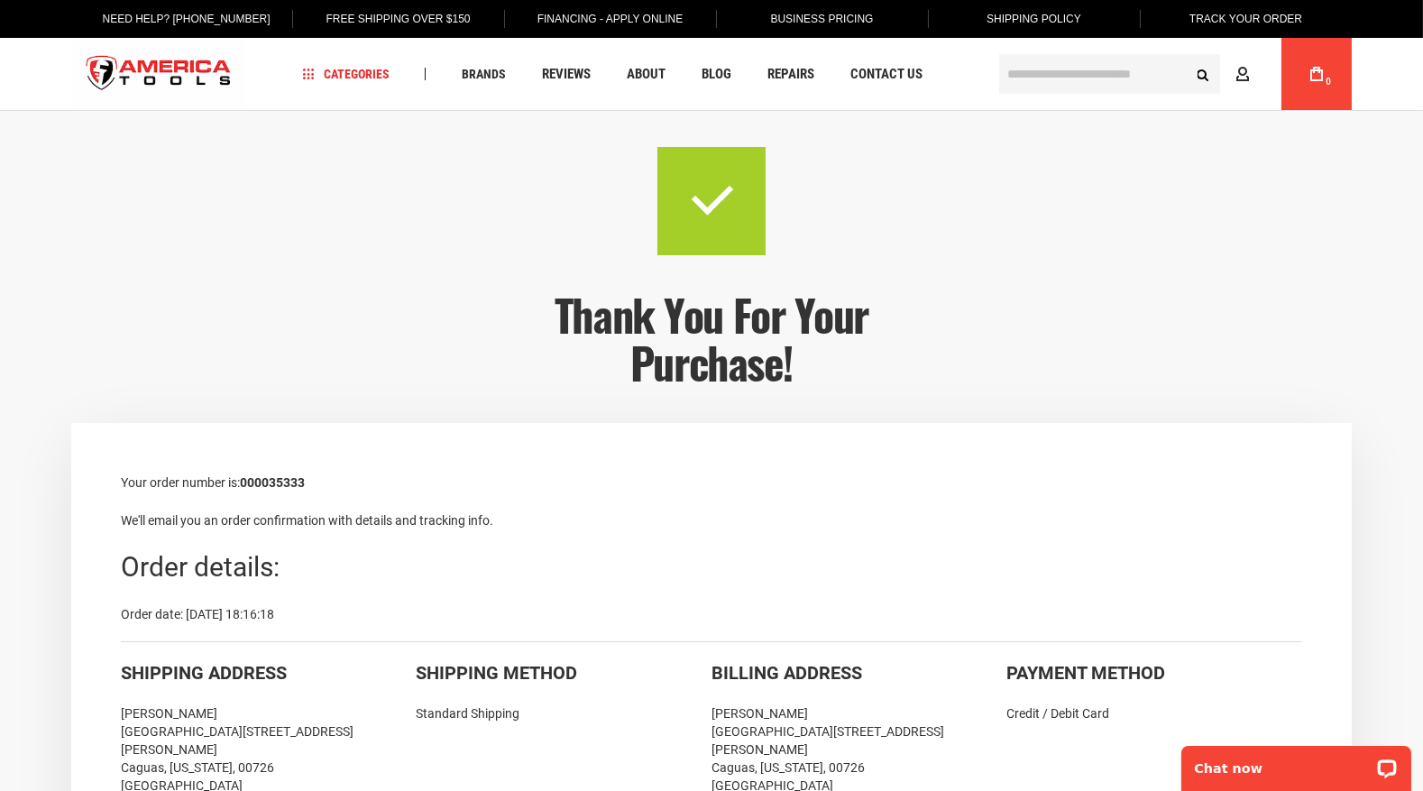
type input "**********"
drag, startPoint x: 1314, startPoint y: 318, endPoint x: 1253, endPoint y: 327, distance: 61.1
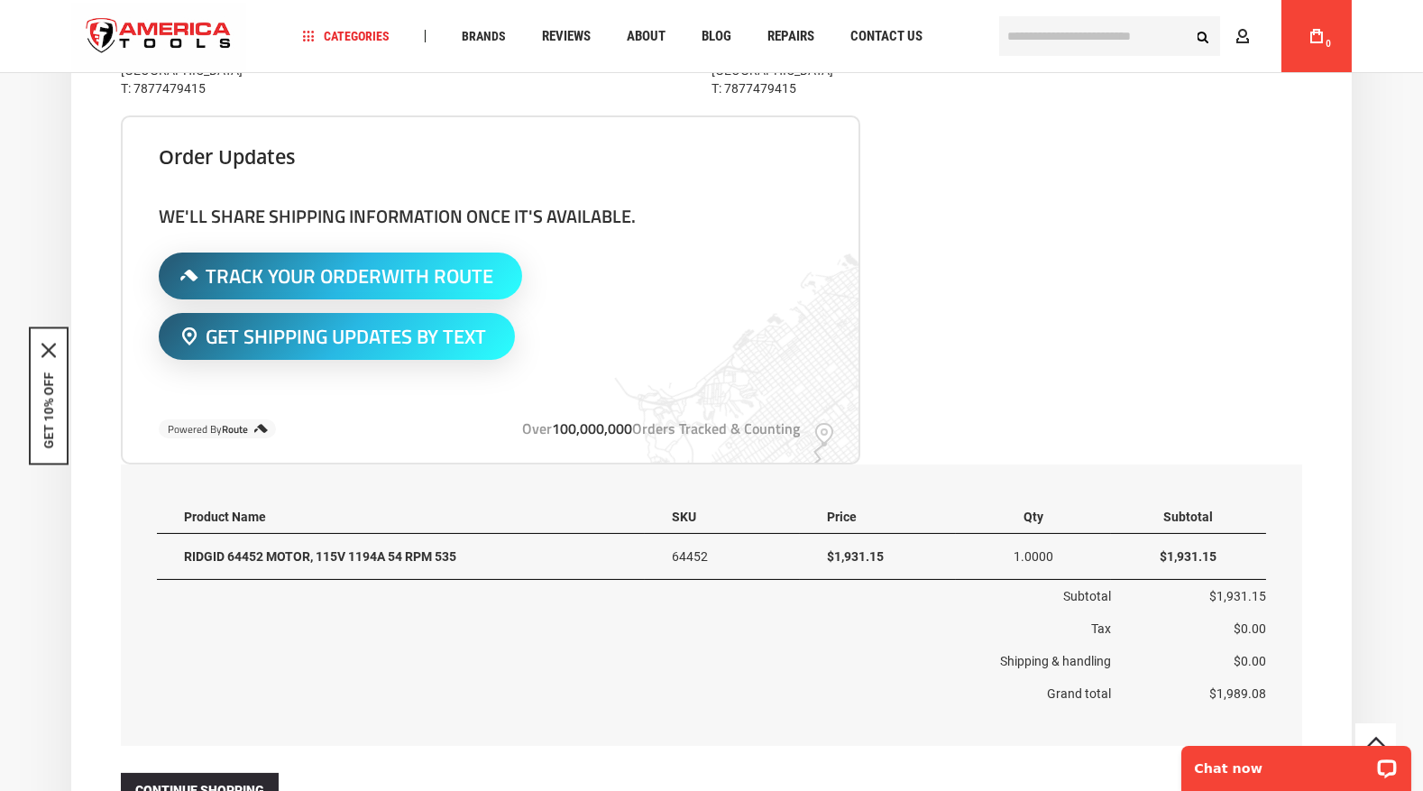
scroll to position [751, 0]
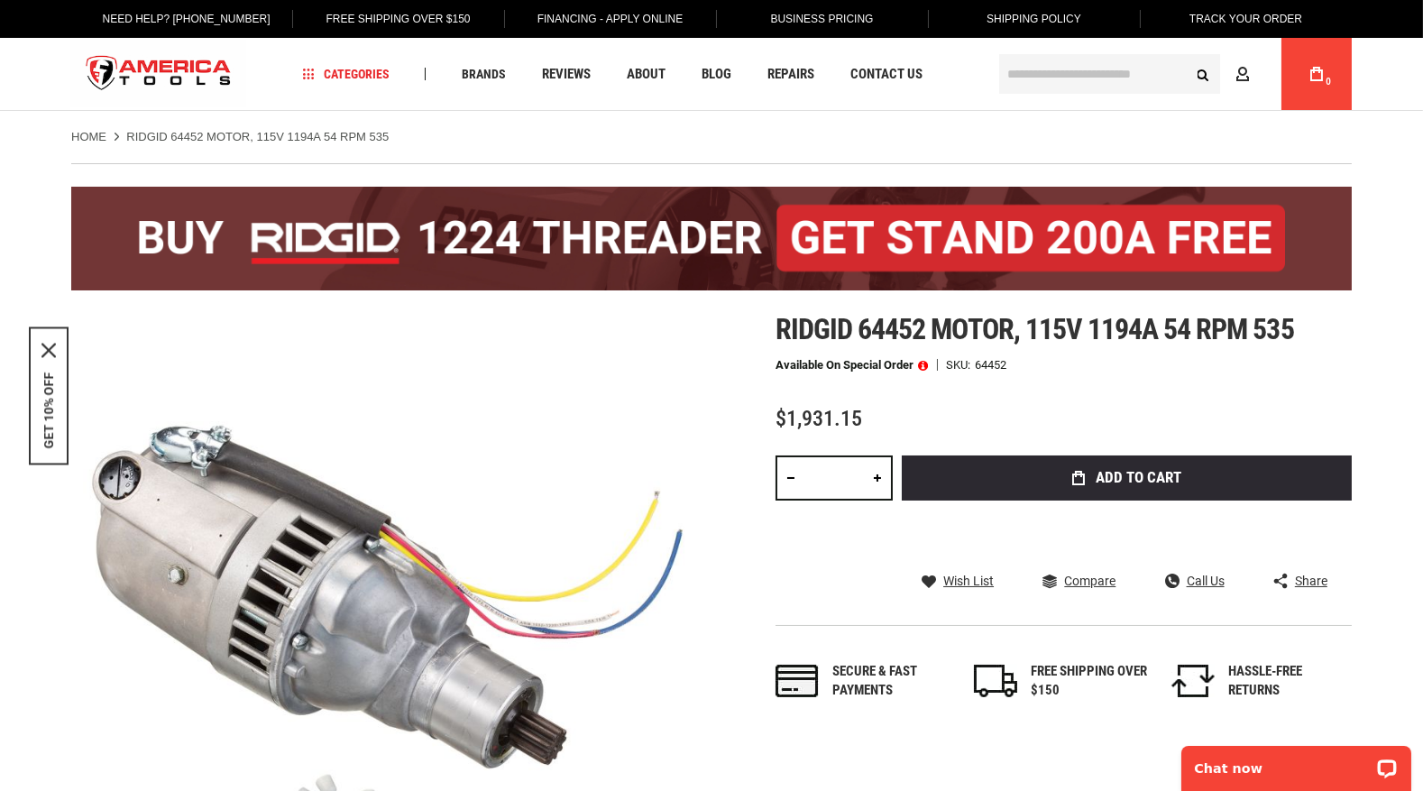
type input "**********"
click at [1033, 84] on input "text" at bounding box center [1109, 74] width 221 height 40
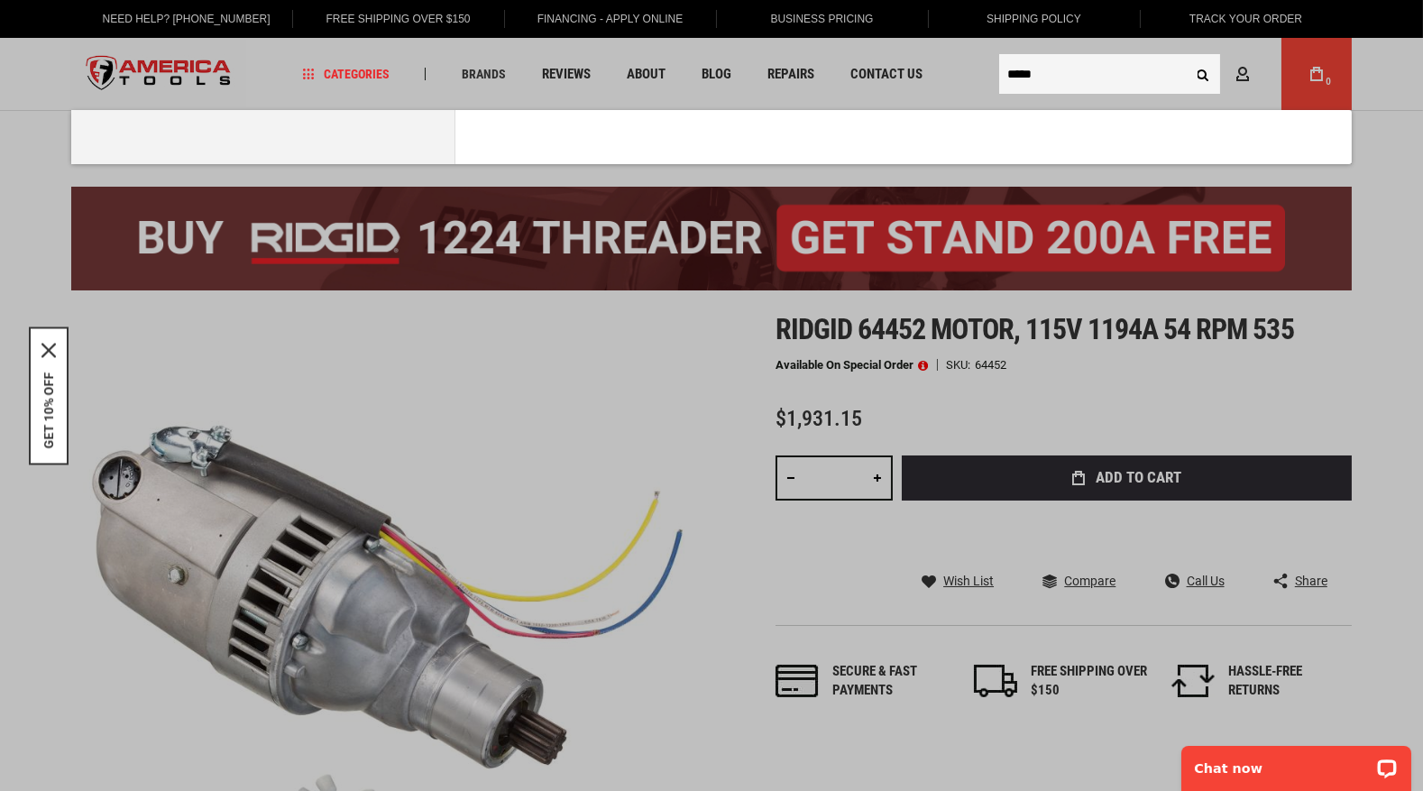
type input "*****"
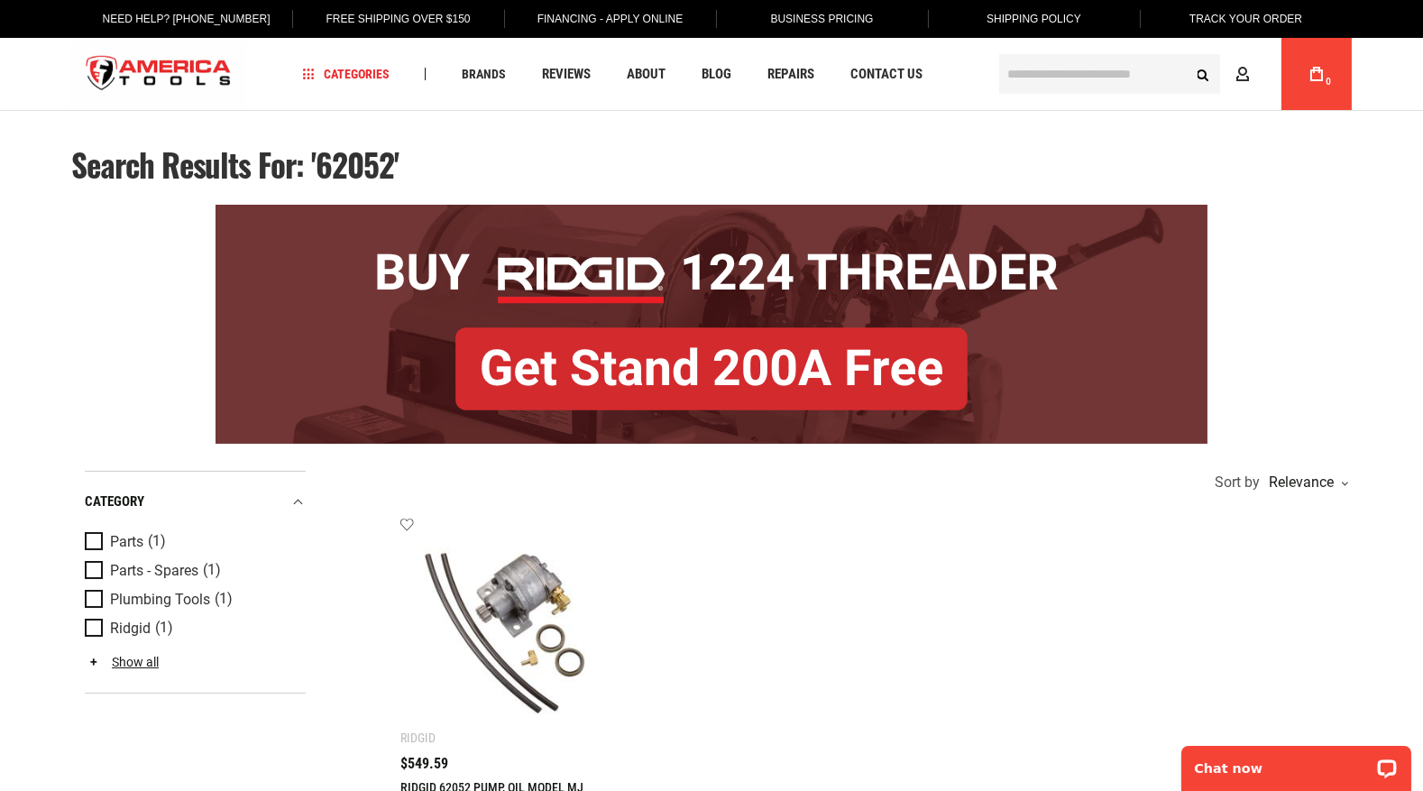
type input "**********"
click at [1072, 78] on input "text" at bounding box center [1109, 74] width 221 height 40
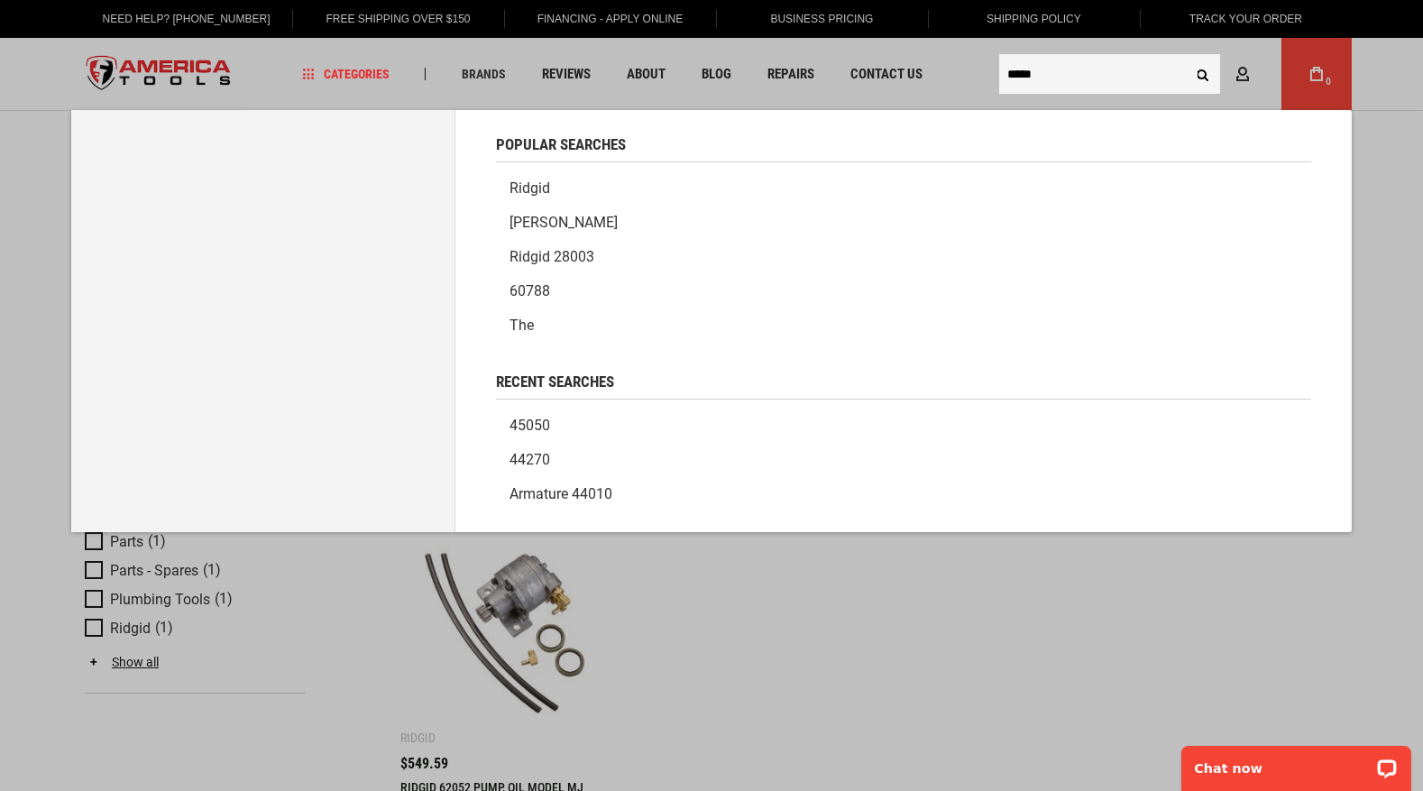
type input "*****"
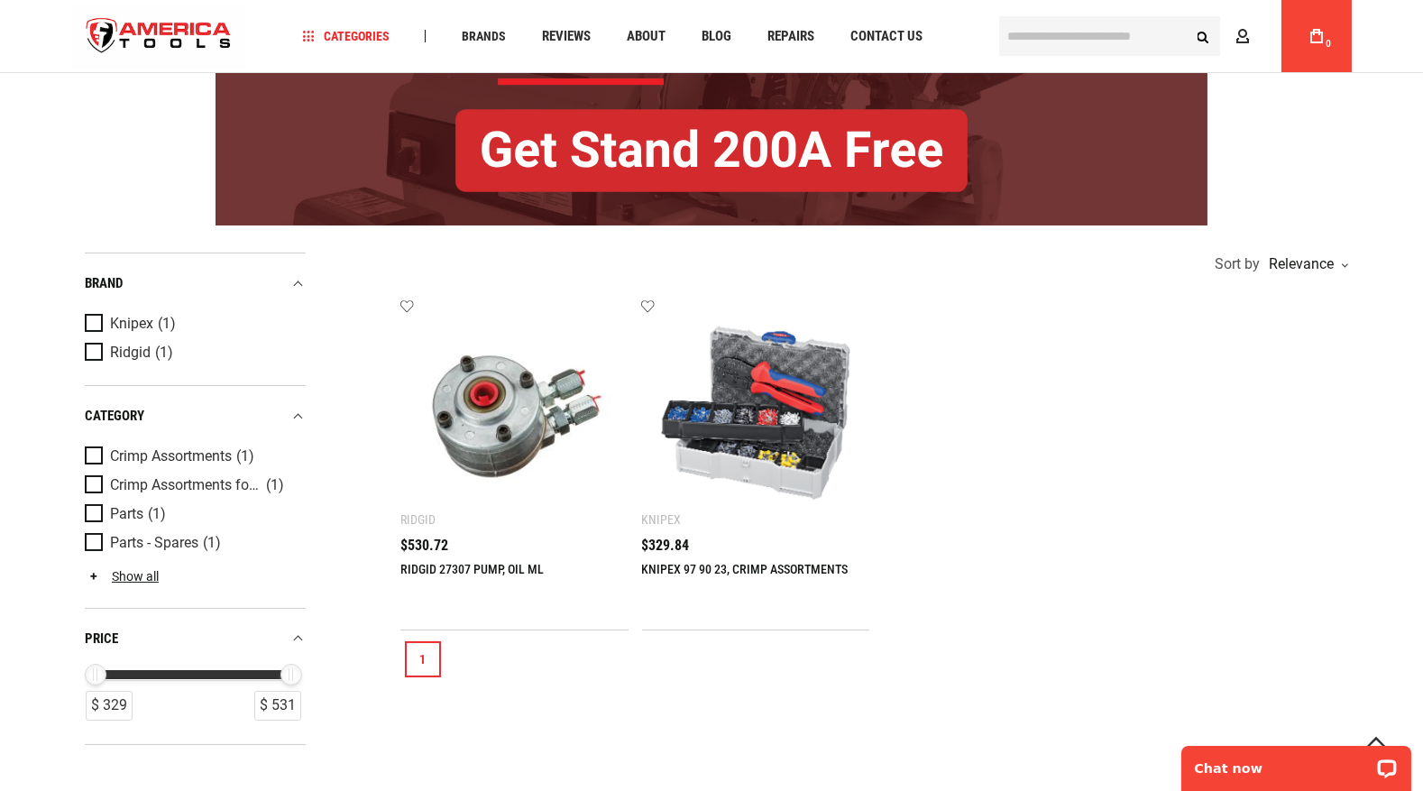
scroll to position [300, 0]
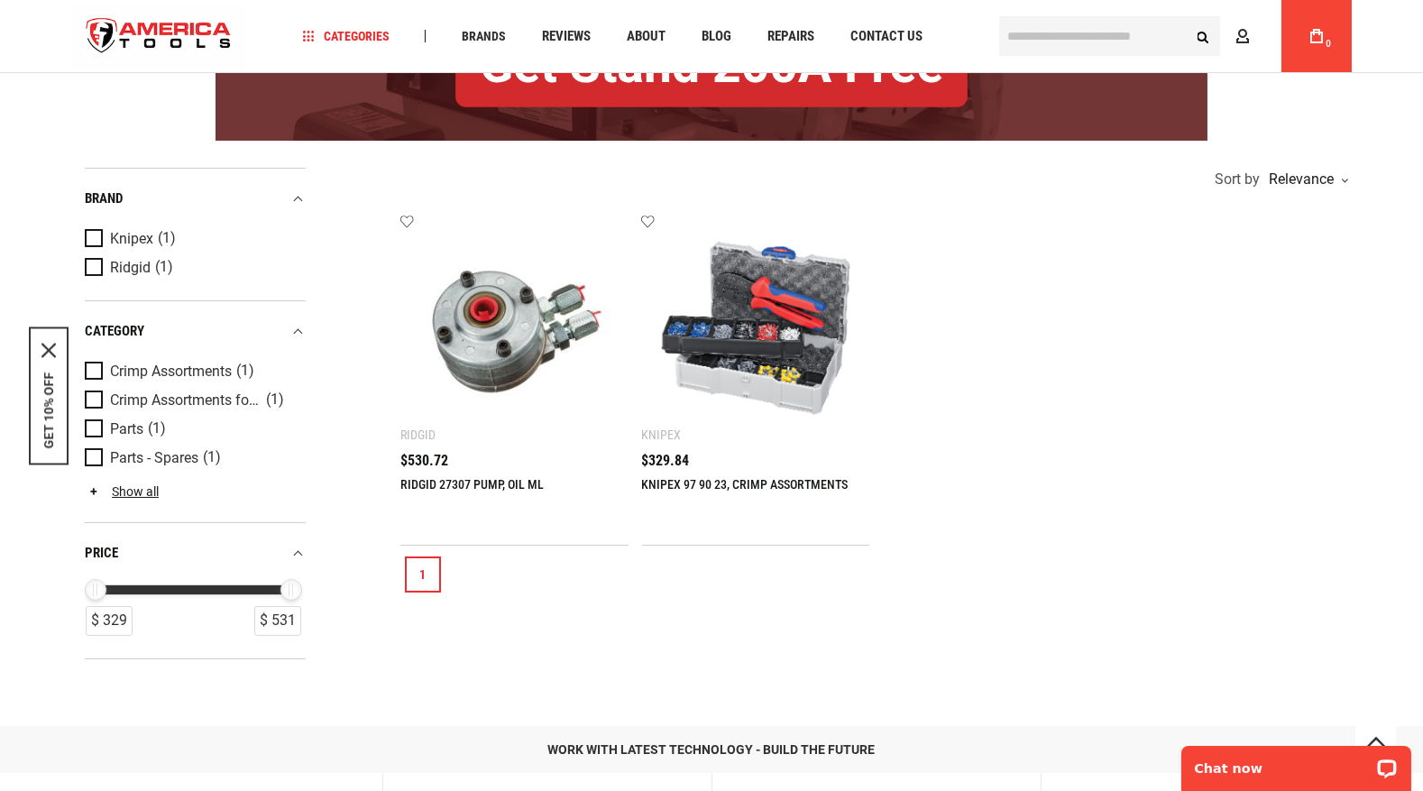
type input "**********"
drag, startPoint x: 1190, startPoint y: 610, endPoint x: 468, endPoint y: 125, distance: 870.0
click at [1150, 583] on section "Refine & sort Sort by Relevance Relevance Lowest Price Highest Price Add to wis…" at bounding box center [875, 413] width 951 height 491
click at [1041, 591] on div "1" at bounding box center [875, 574] width 951 height 58
click at [1215, 225] on ul "Add to wishlist Ridgid RIDGID 27307 PUMP, OIL ML $530.72 Add to Cart" at bounding box center [875, 380] width 951 height 332
